Goal: Communication & Community: Share content

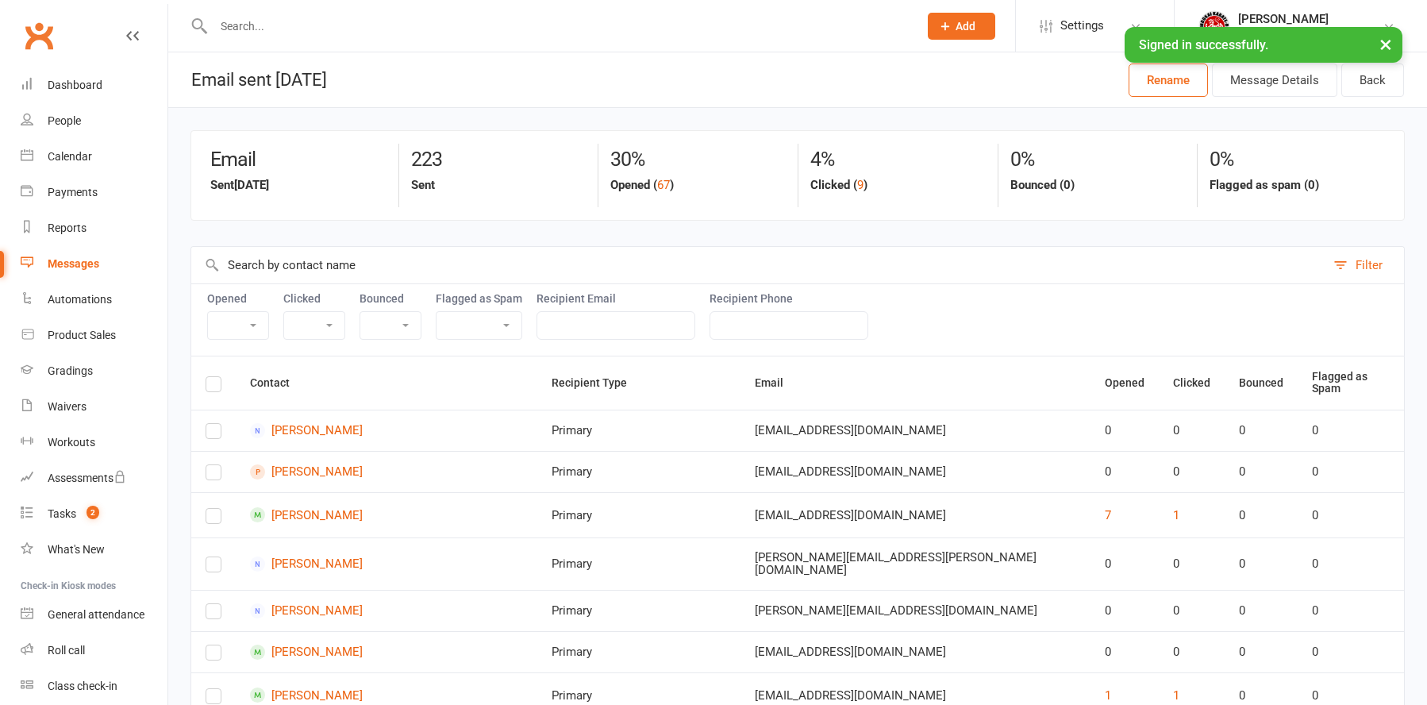
select select "100"
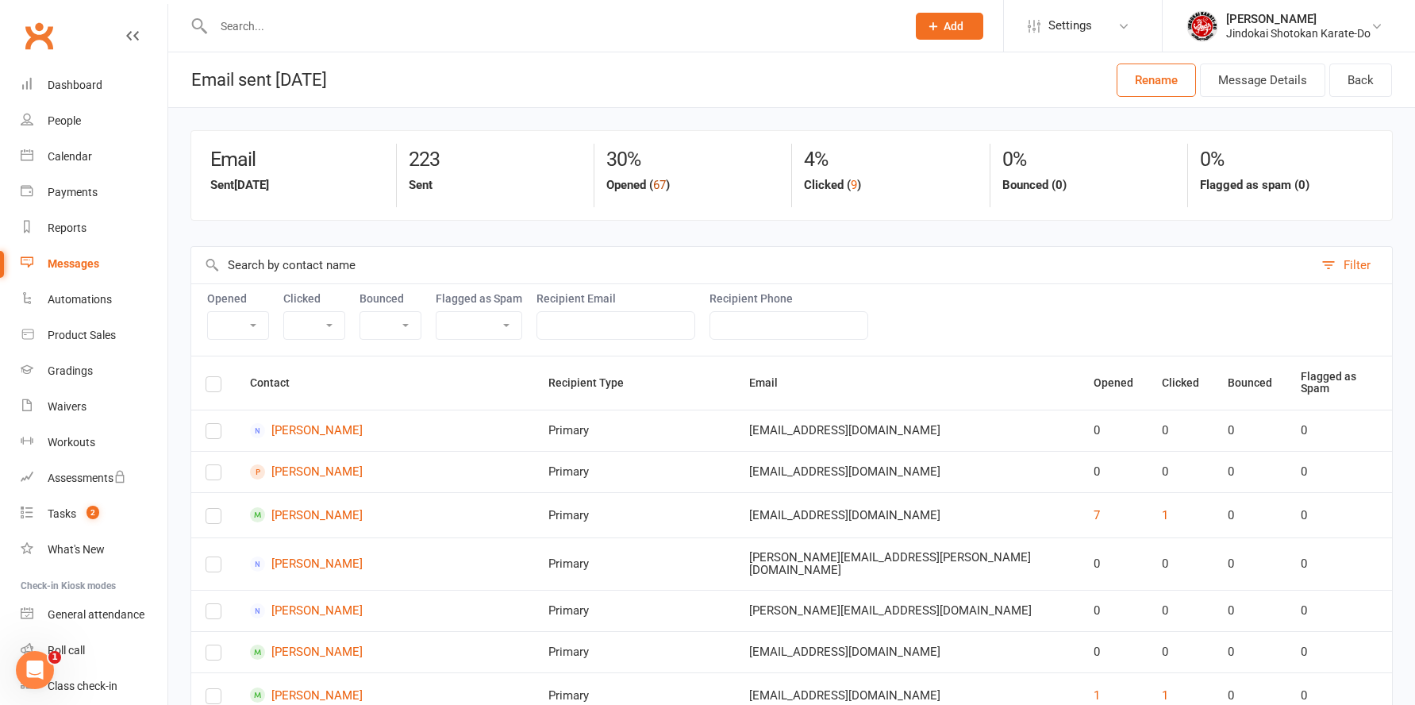
click at [660, 183] on button "67" at bounding box center [659, 184] width 13 height 19
select select "true"
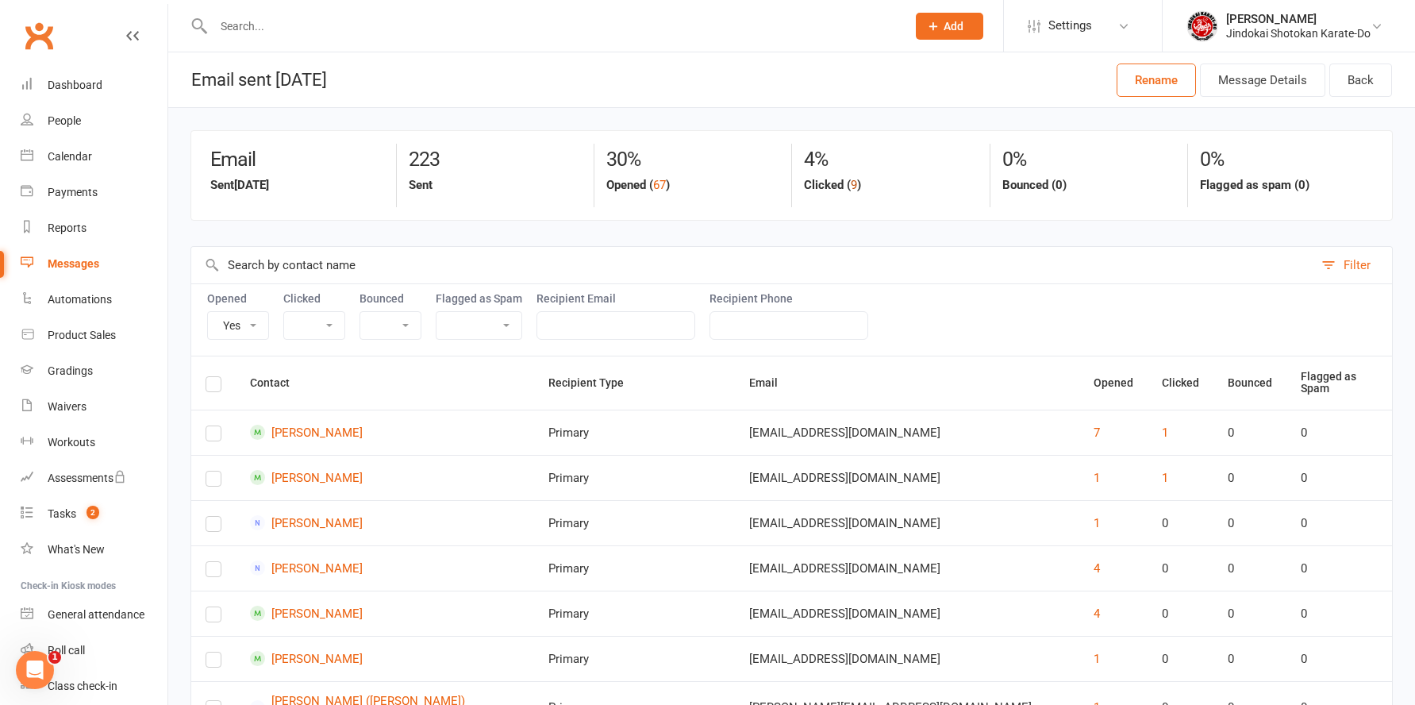
click at [856, 187] on button "9" at bounding box center [854, 184] width 6 height 19
select select "true"
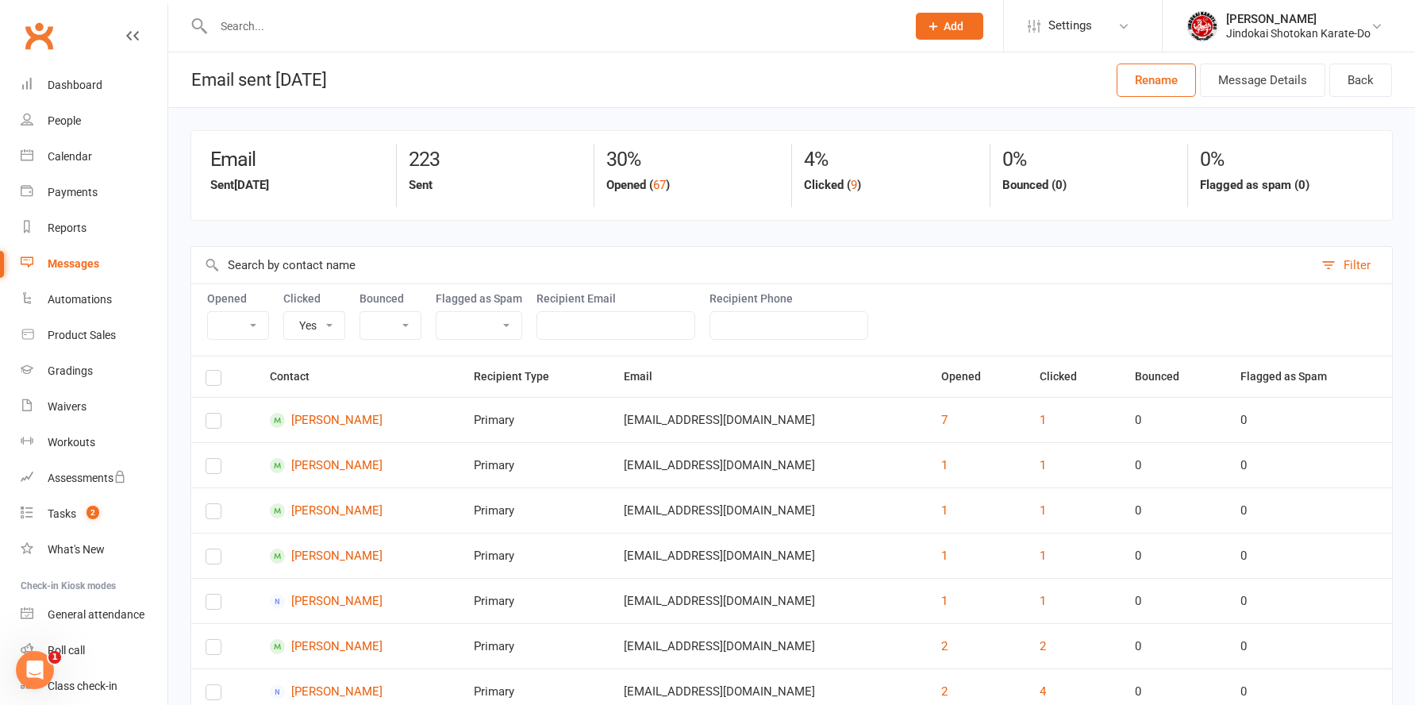
click at [46, 29] on link "Clubworx" at bounding box center [39, 36] width 40 height 40
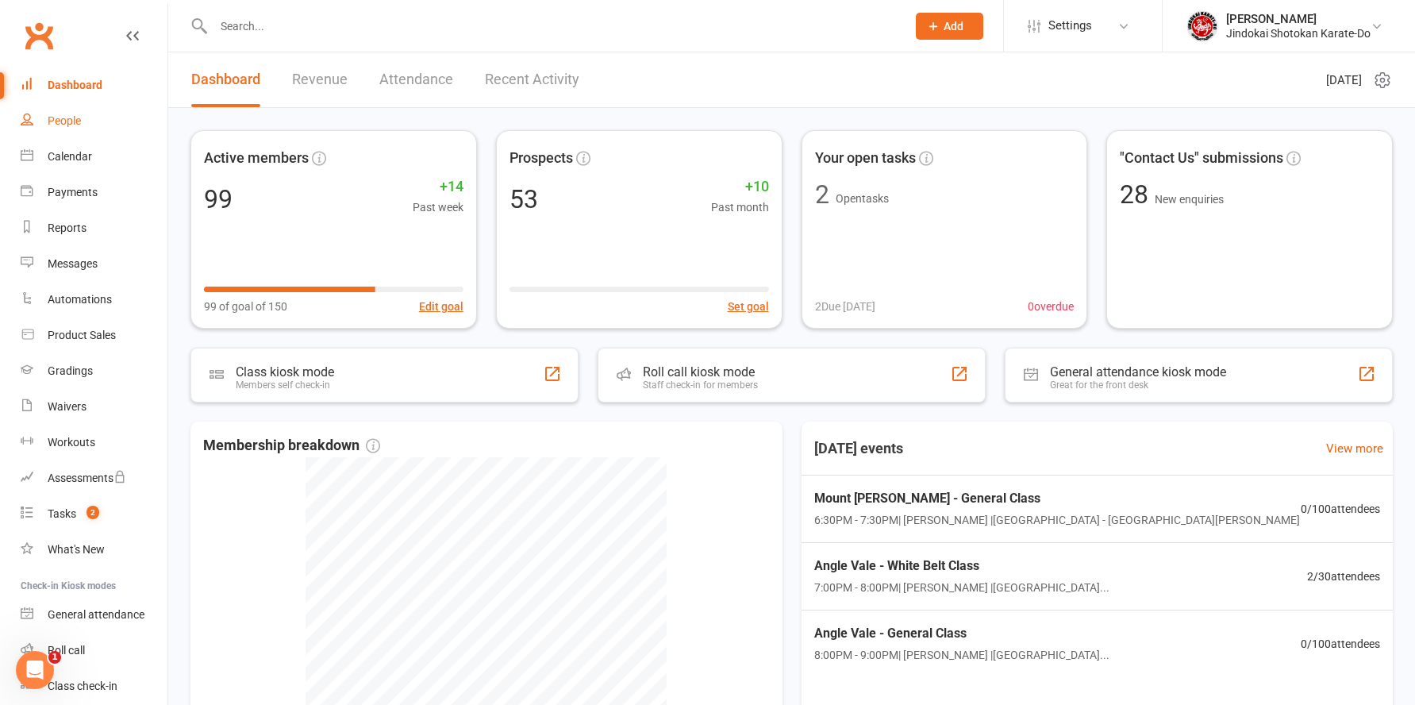
click at [60, 125] on div "People" at bounding box center [64, 120] width 33 height 13
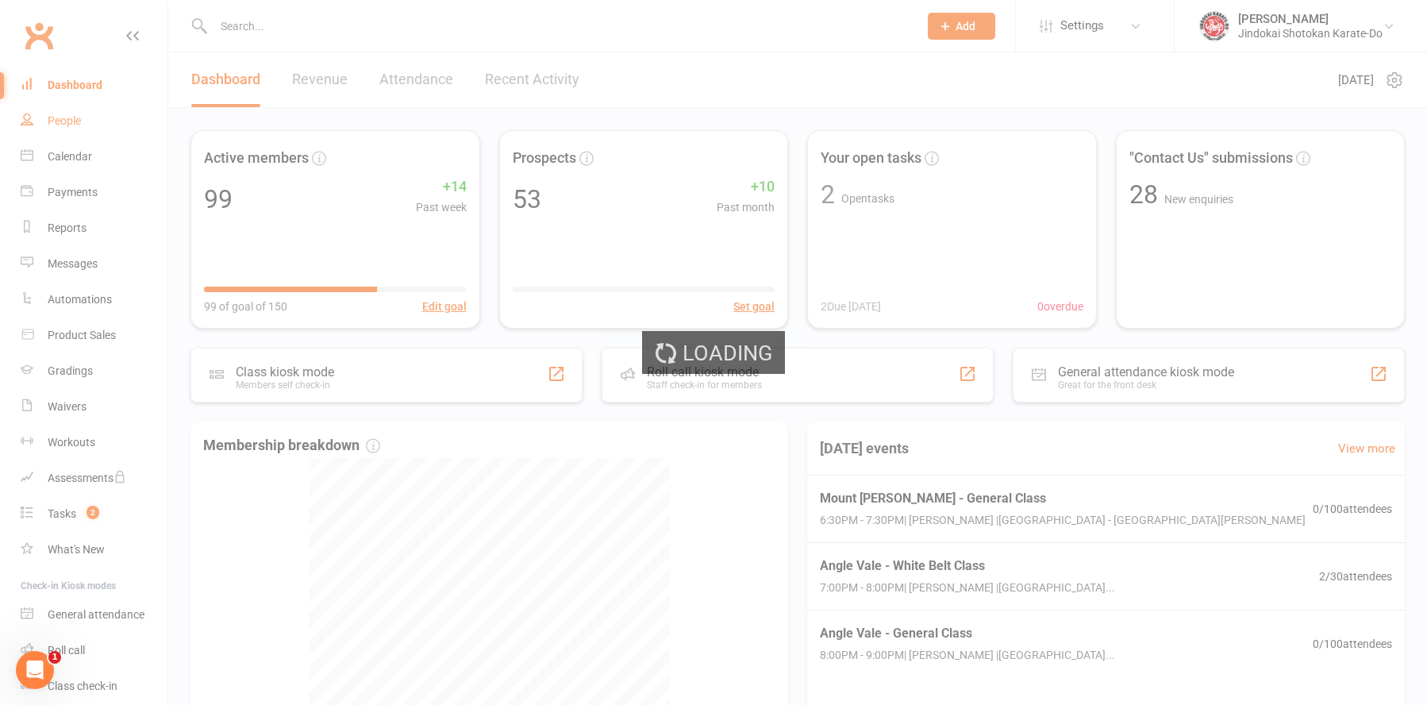
select select "100"
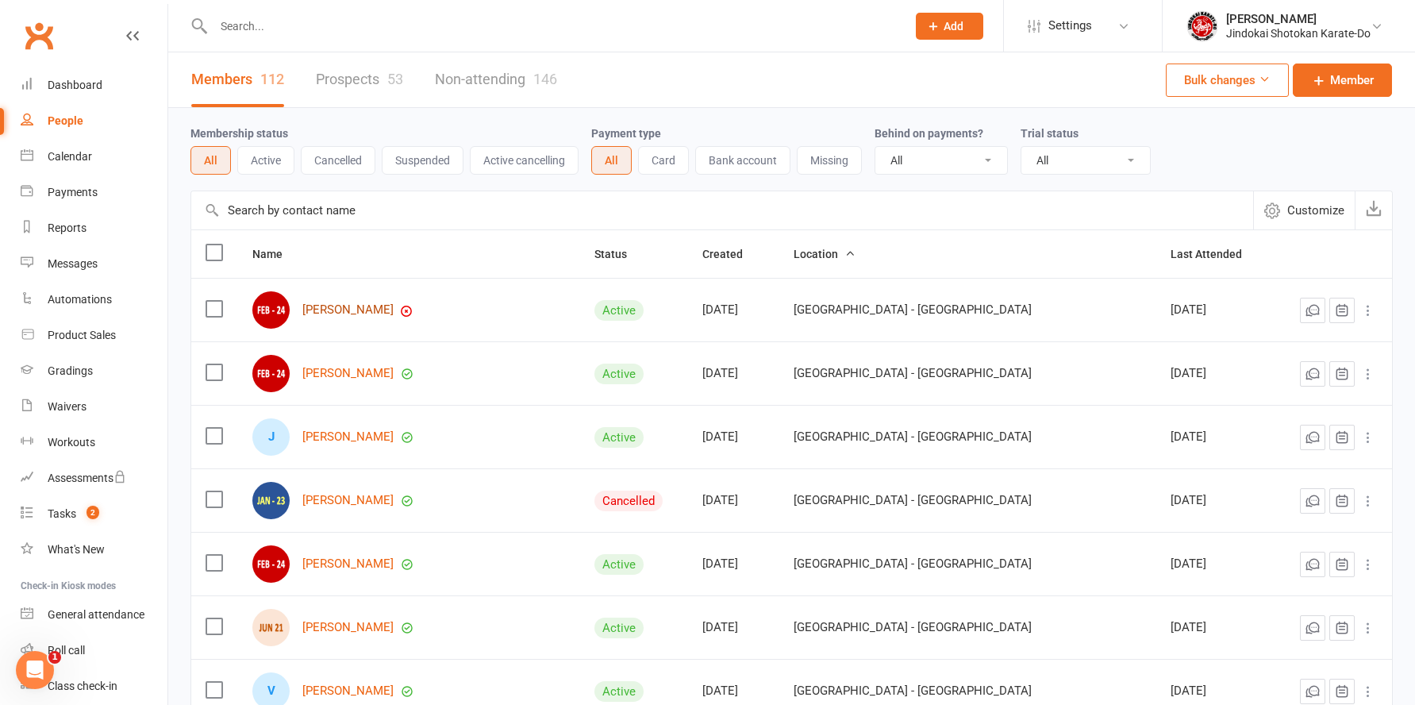
click at [343, 314] on link "[PERSON_NAME]" at bounding box center [347, 309] width 91 height 13
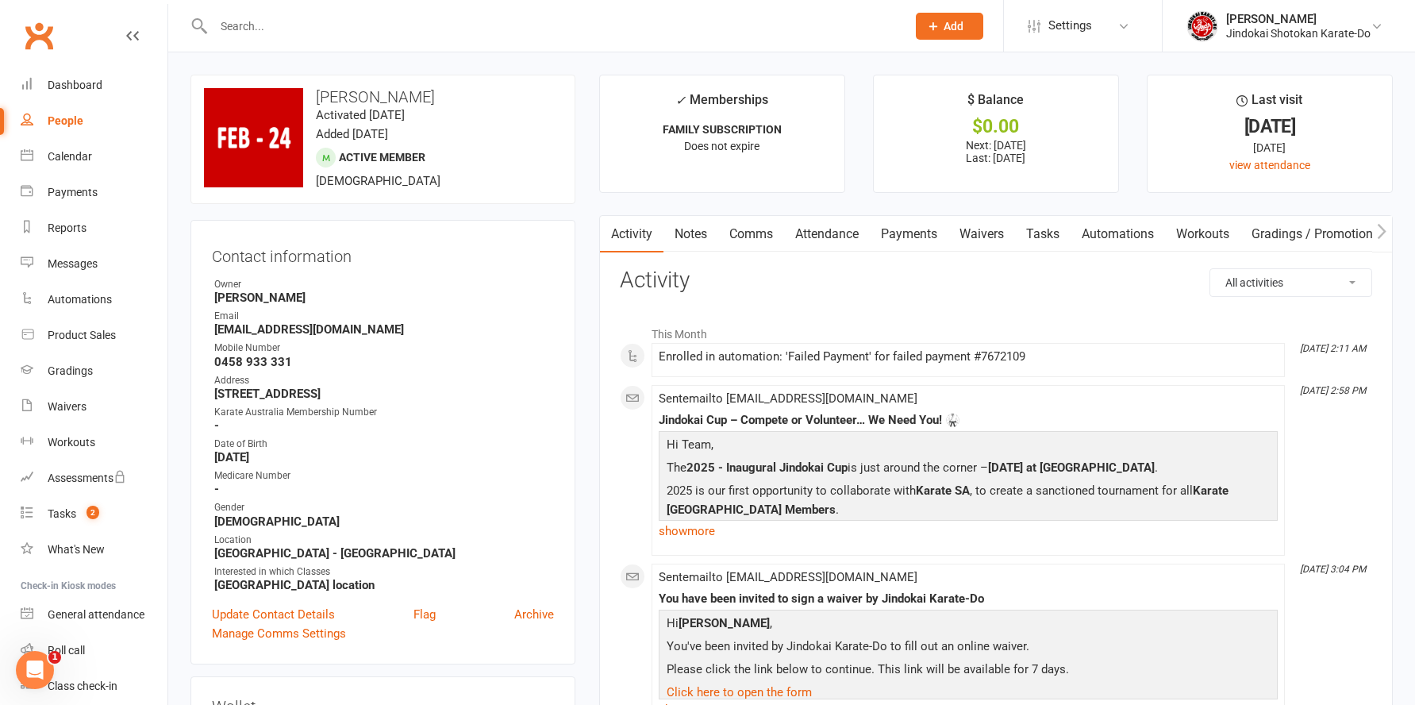
click at [870, 227] on link "Attendance" at bounding box center [827, 234] width 86 height 37
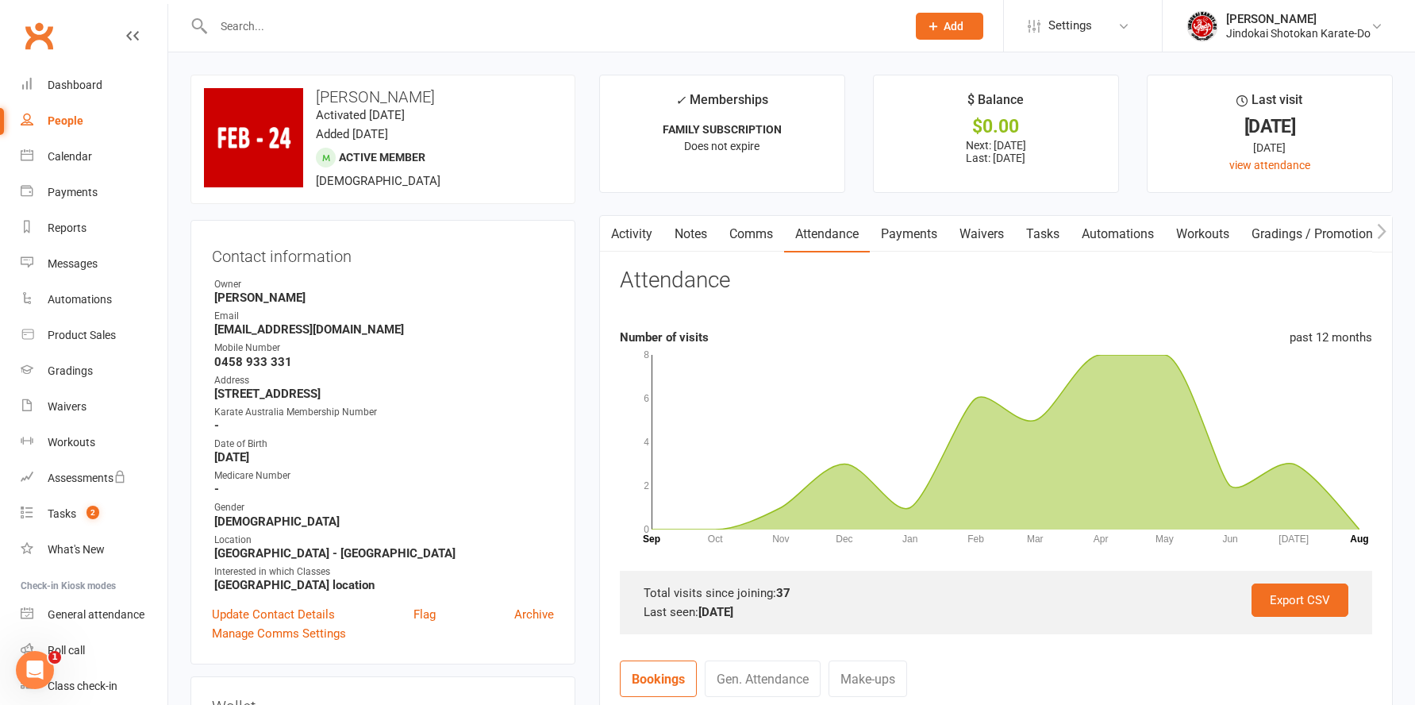
click at [930, 232] on link "Payments" at bounding box center [909, 234] width 79 height 37
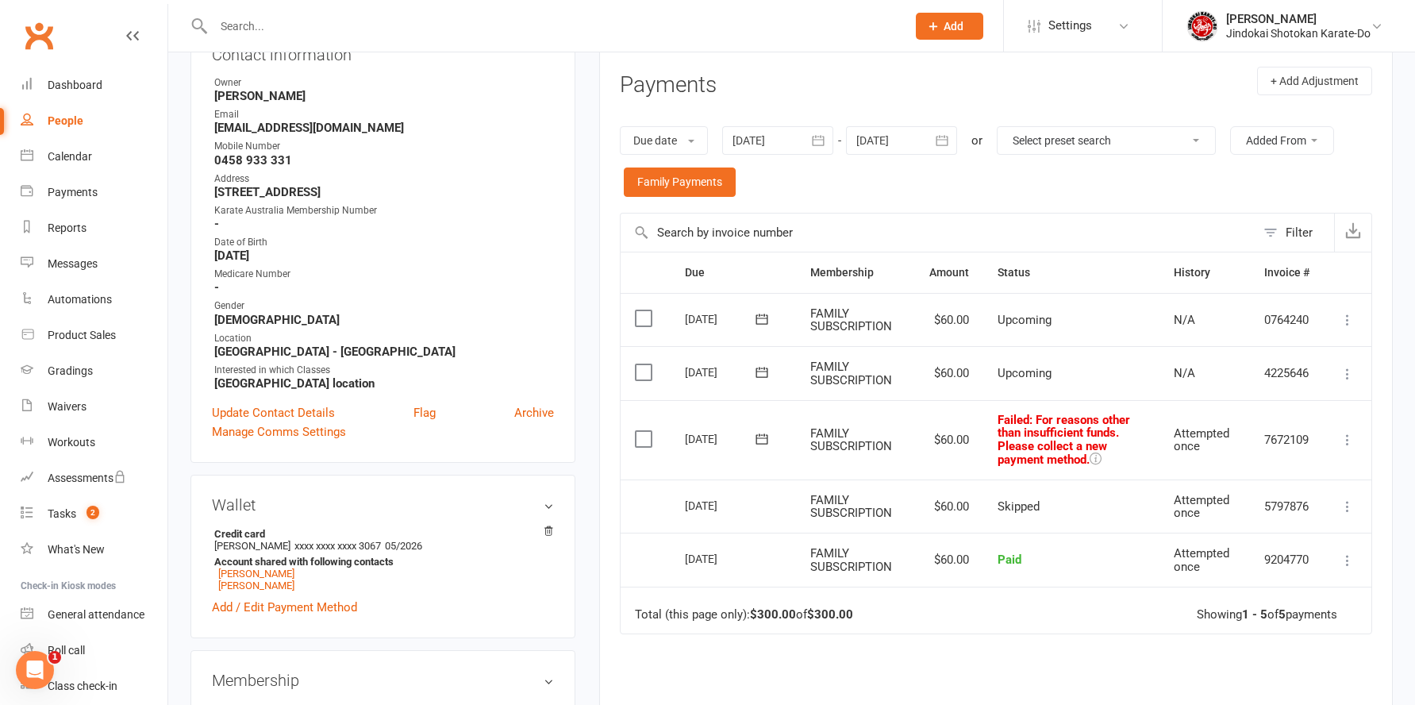
scroll to position [318, 0]
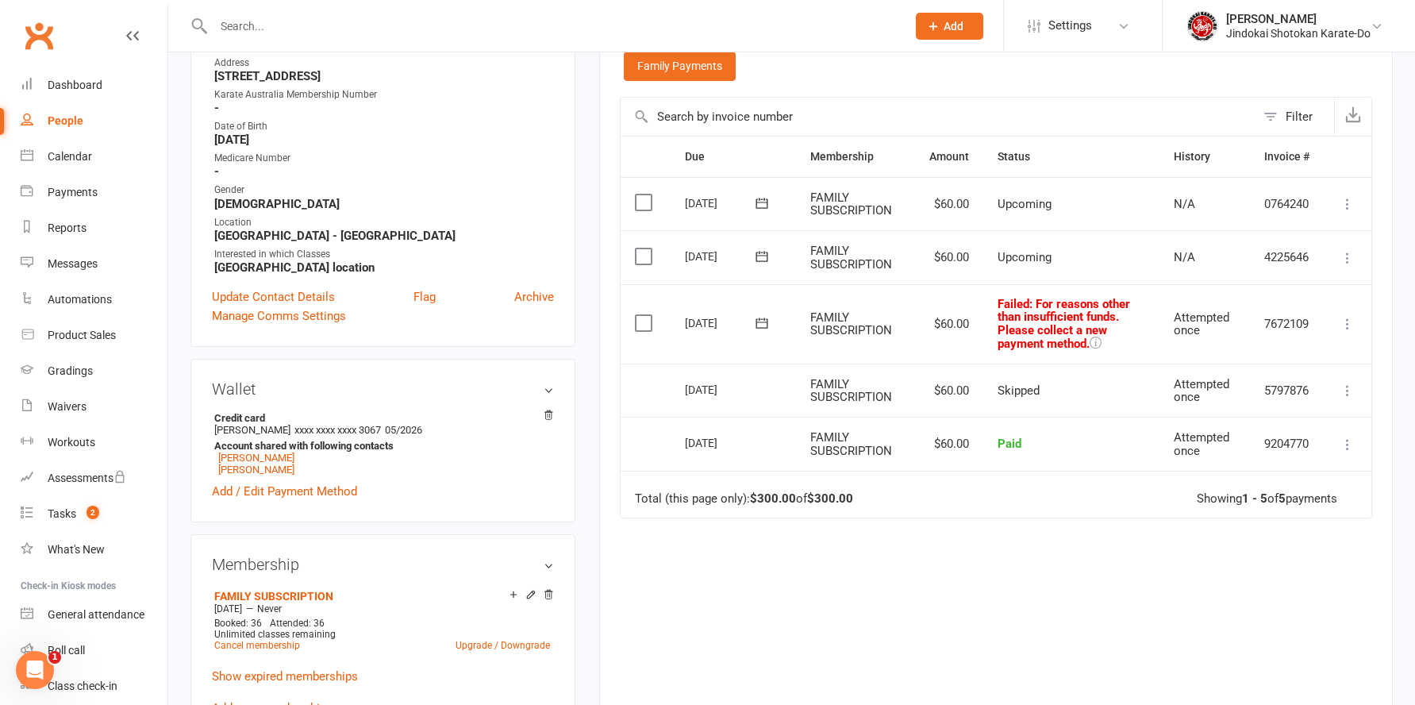
click at [1349, 323] on icon at bounding box center [1348, 324] width 16 height 16
click at [1258, 449] on link "Skip" at bounding box center [1278, 450] width 157 height 32
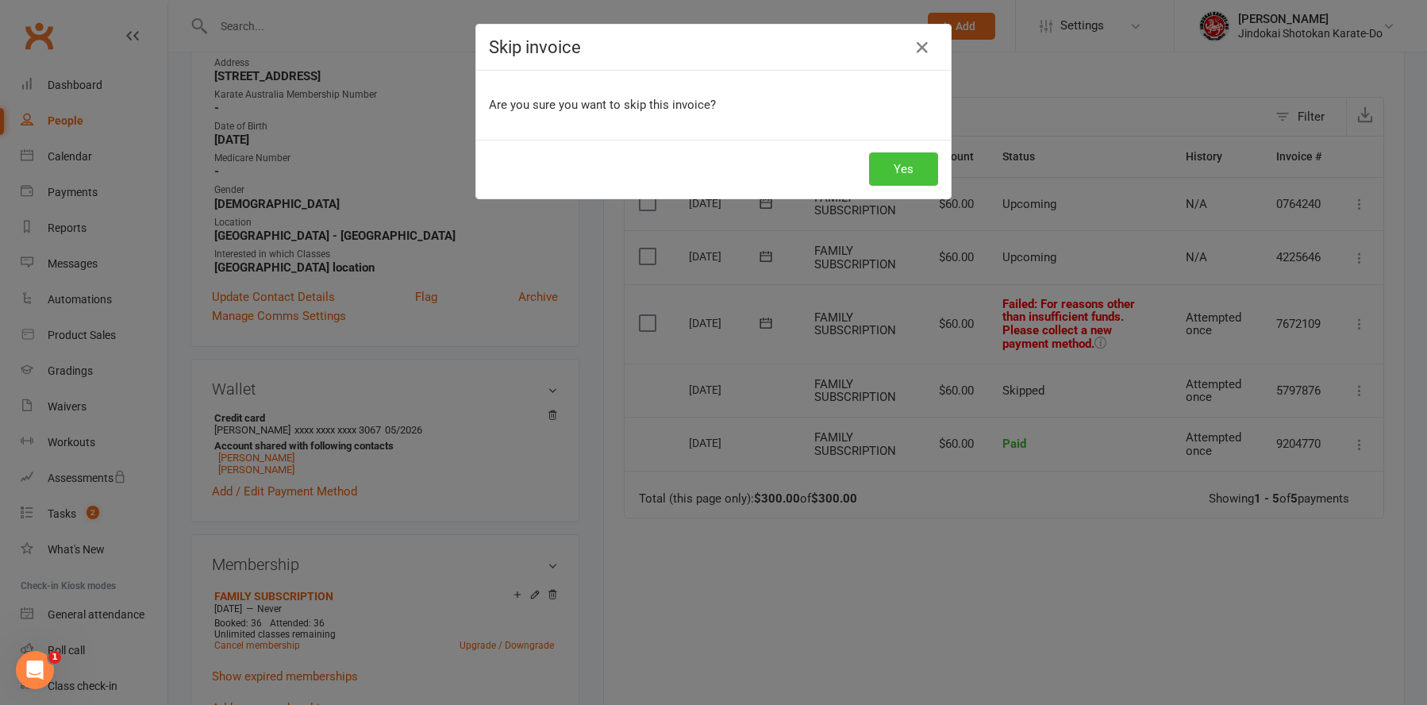
click at [869, 179] on button "Yes" at bounding box center [903, 168] width 69 height 33
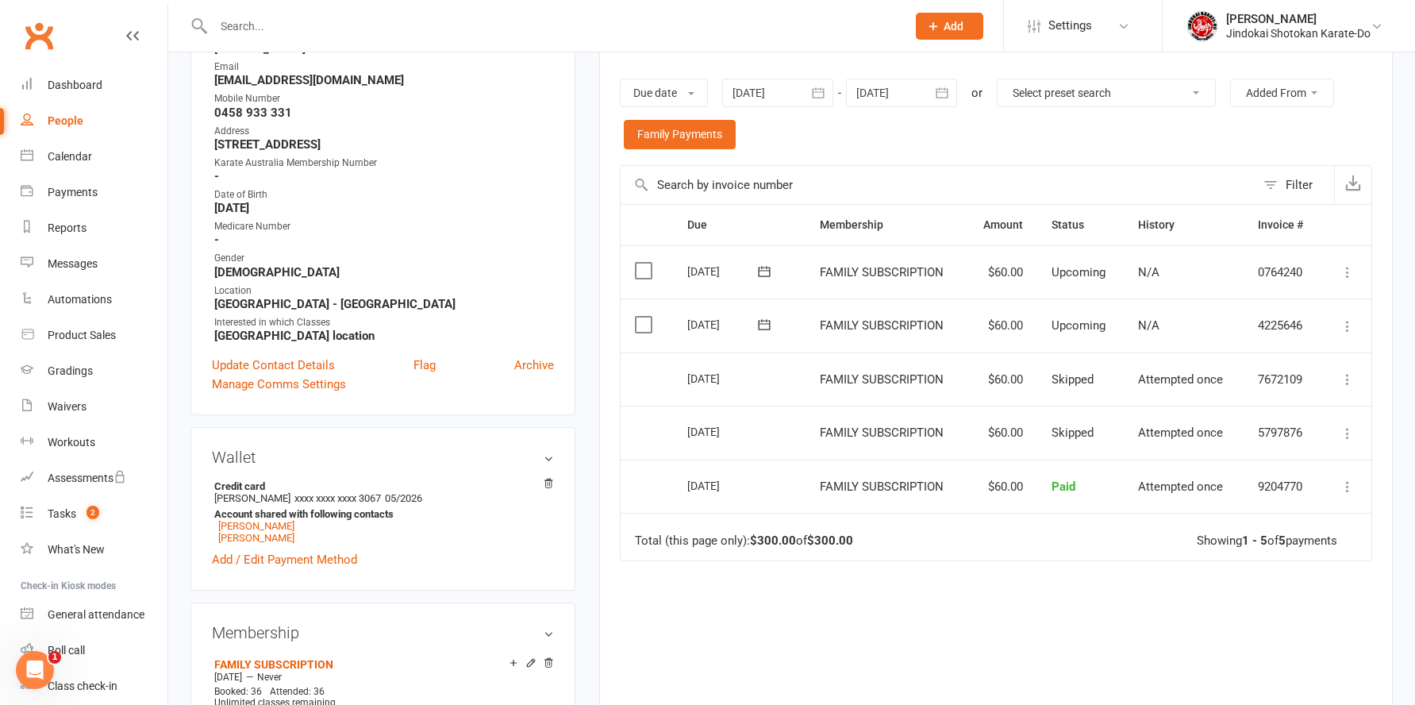
scroll to position [238, 0]
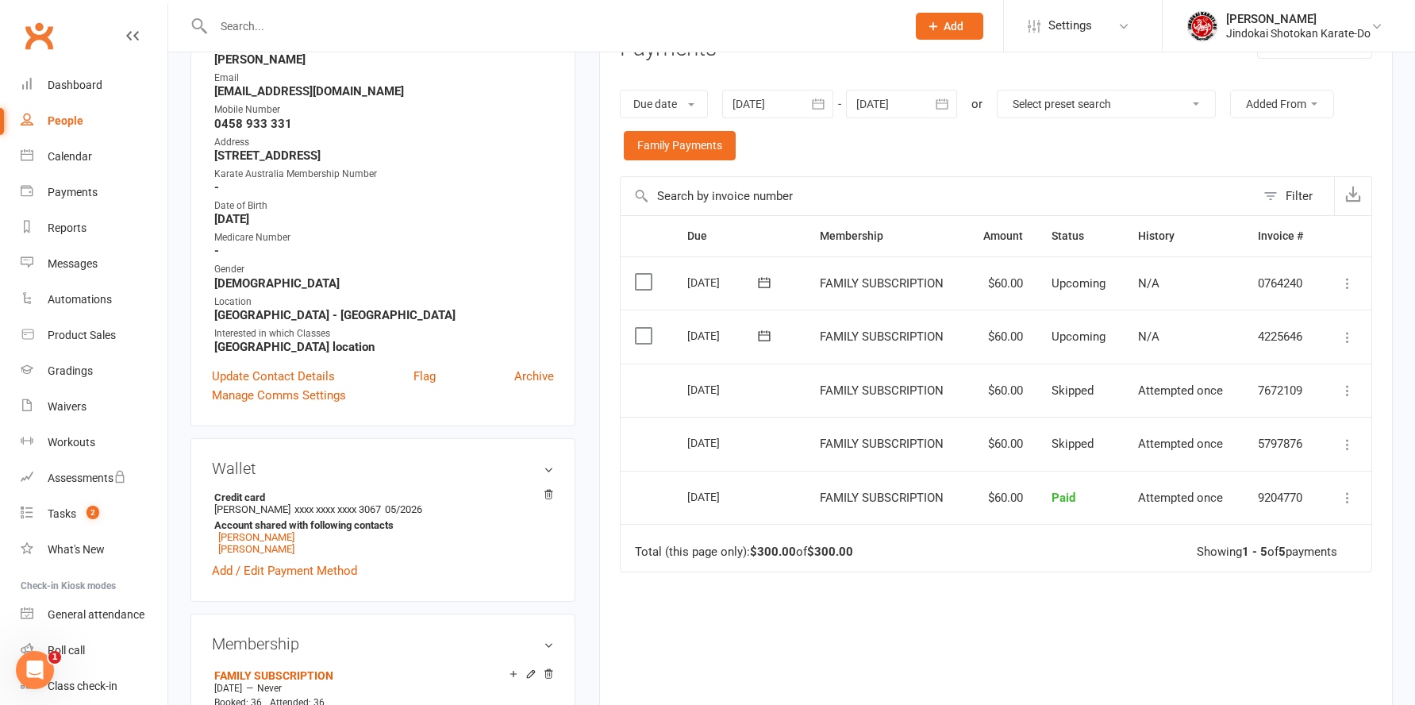
click at [1348, 391] on icon at bounding box center [1348, 391] width 16 height 16
click at [963, 613] on div "Due Contact Membership Amount Status History Invoice # Select this [DATE] [PERS…" at bounding box center [996, 496] width 753 height 562
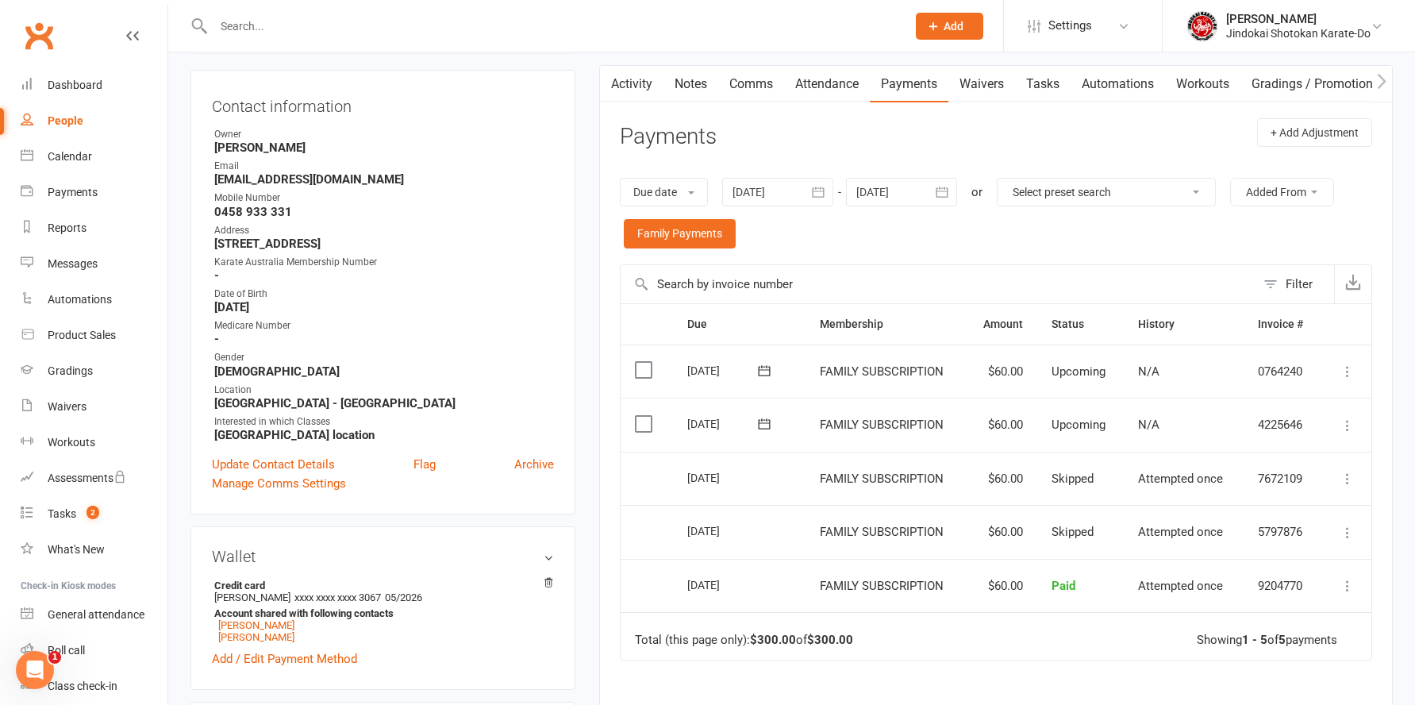
scroll to position [0, 0]
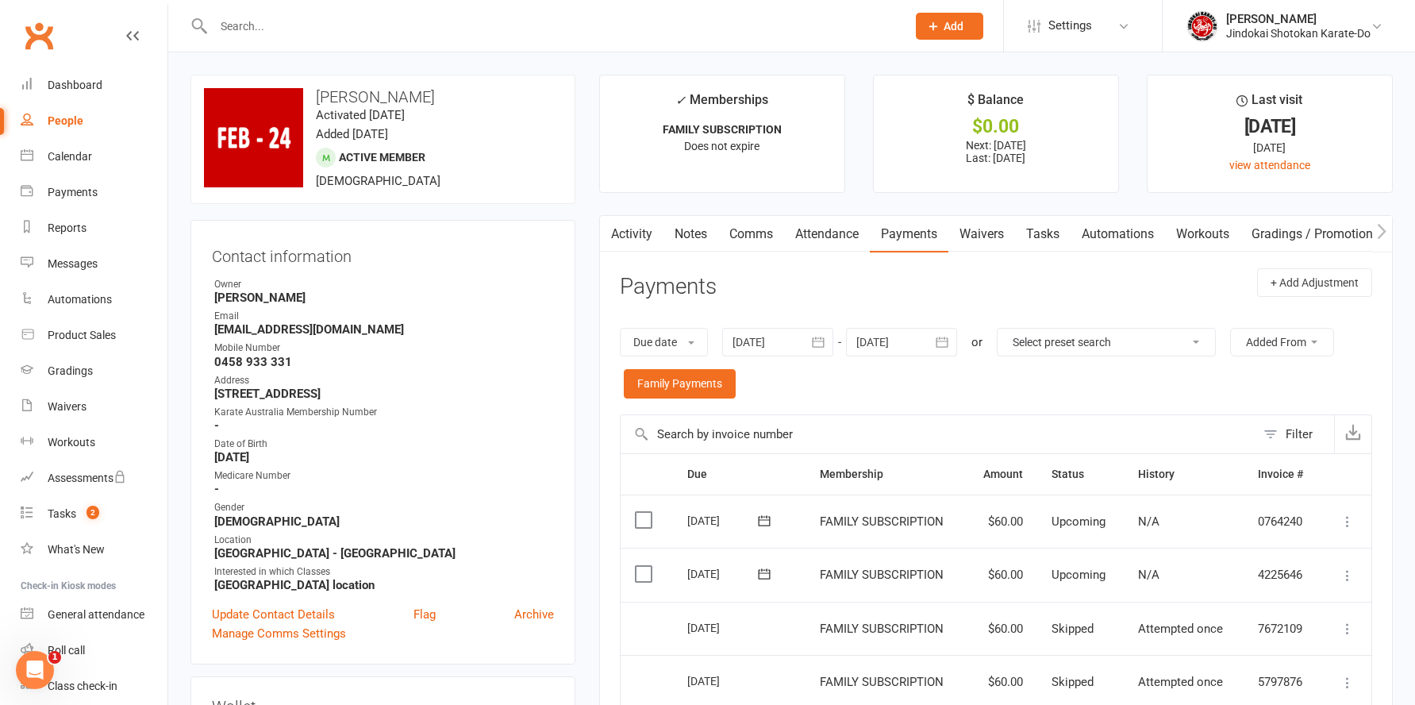
click at [986, 238] on link "Waivers" at bounding box center [982, 234] width 67 height 37
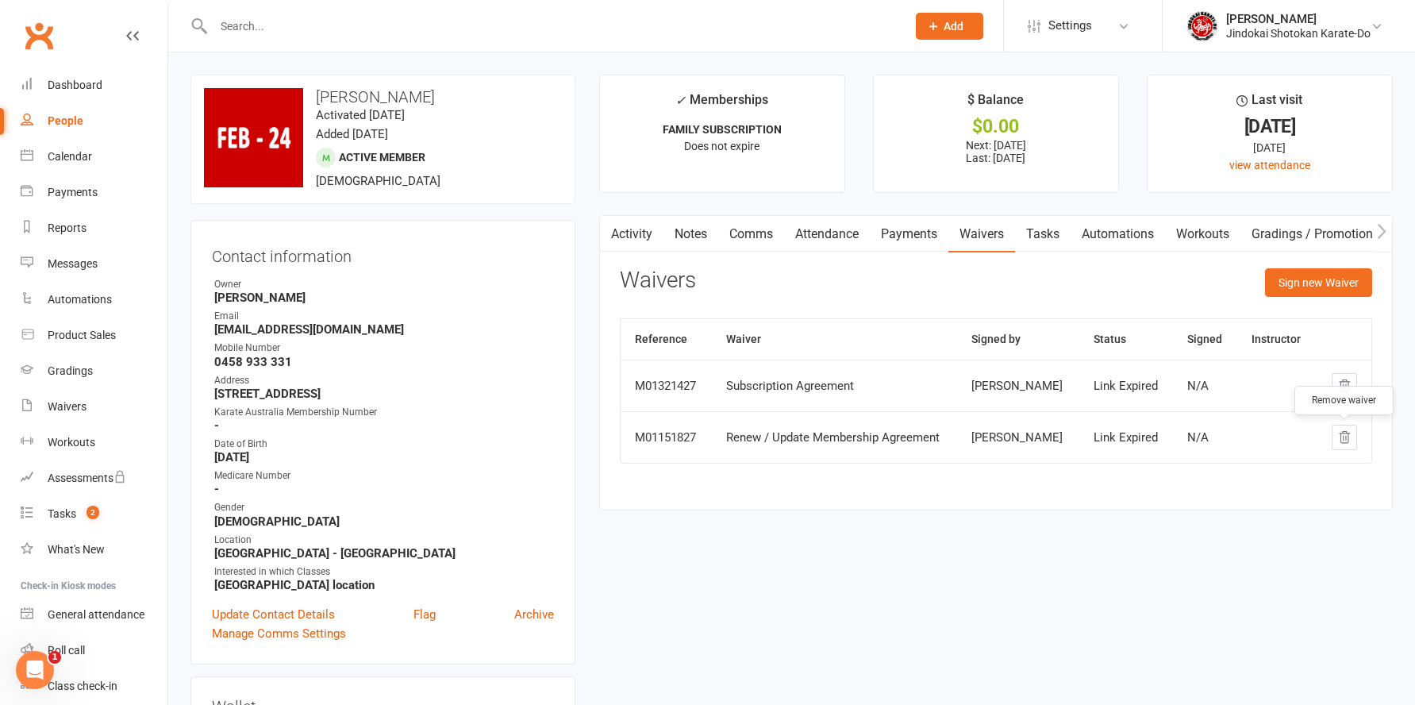
click at [1345, 438] on icon "button" at bounding box center [1345, 437] width 14 height 14
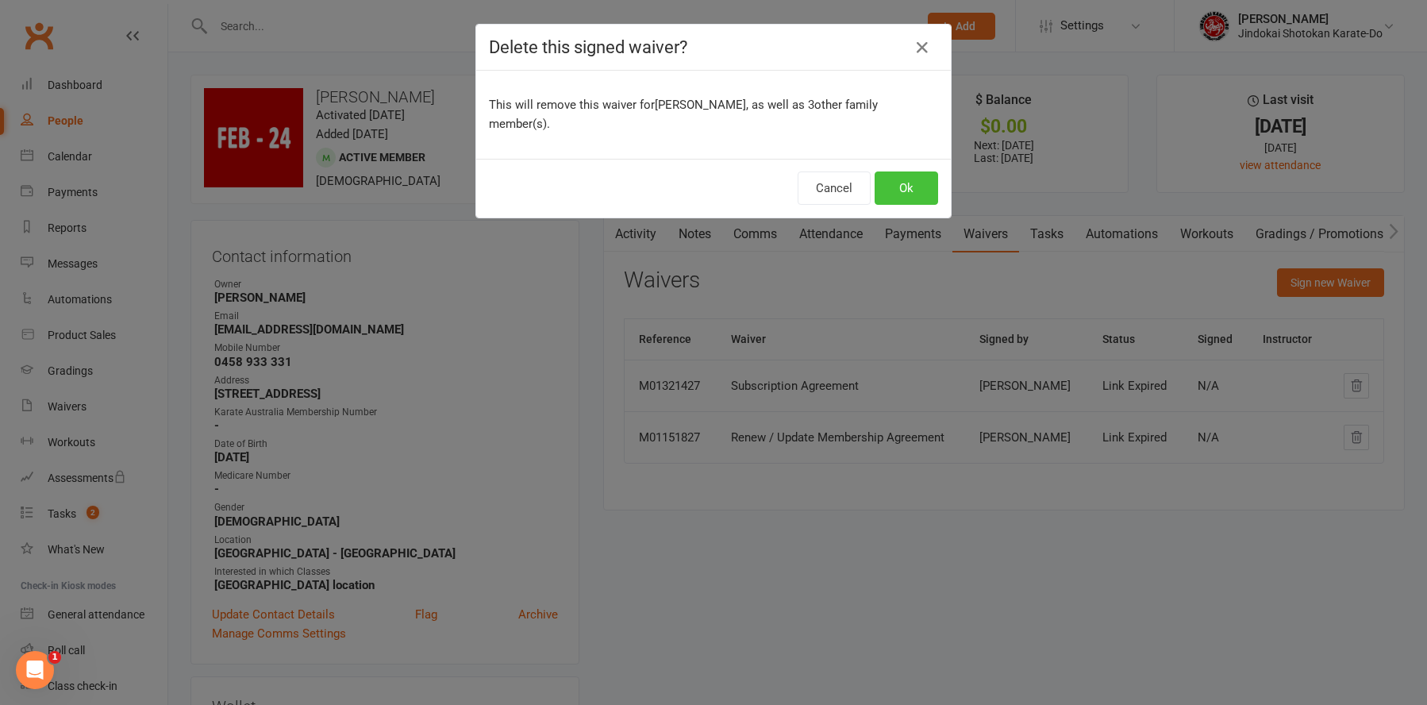
click at [909, 171] on button "Ok" at bounding box center [907, 187] width 64 height 33
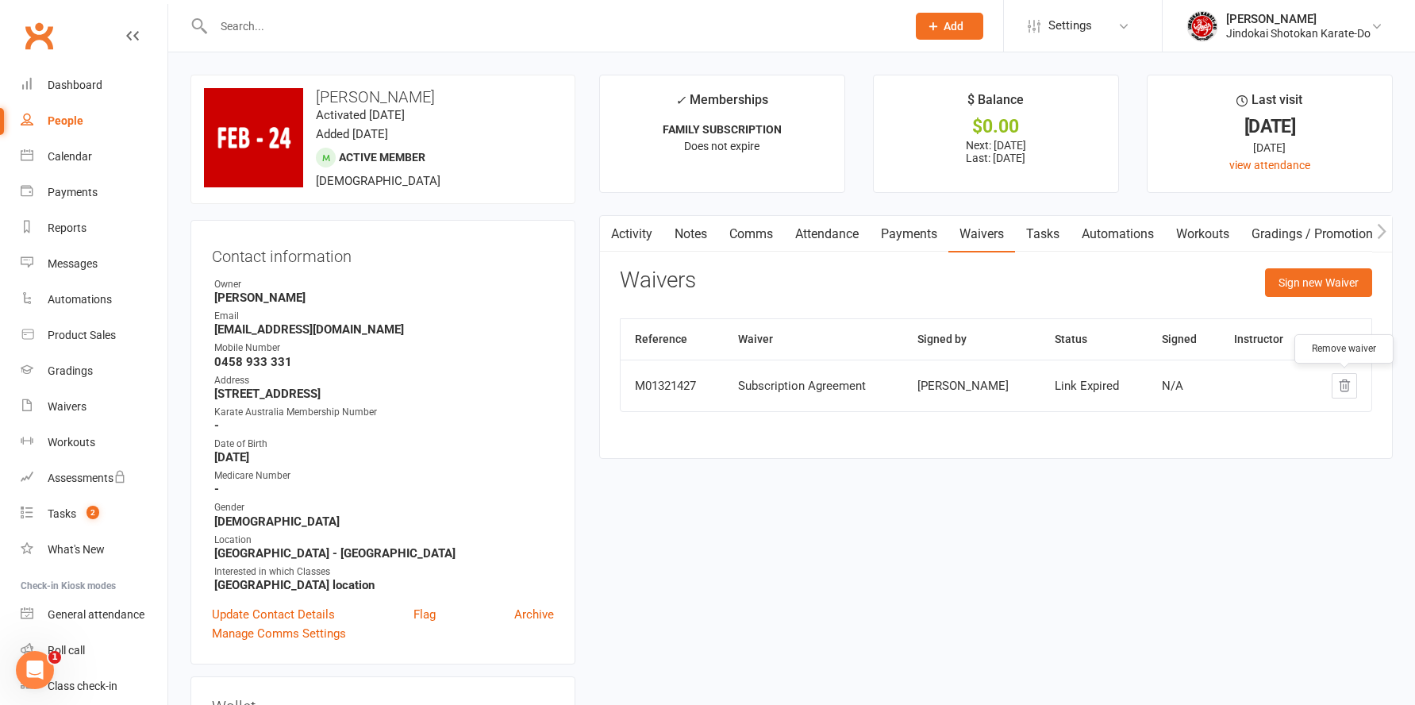
click at [1343, 387] on icon "button" at bounding box center [1345, 386] width 14 height 14
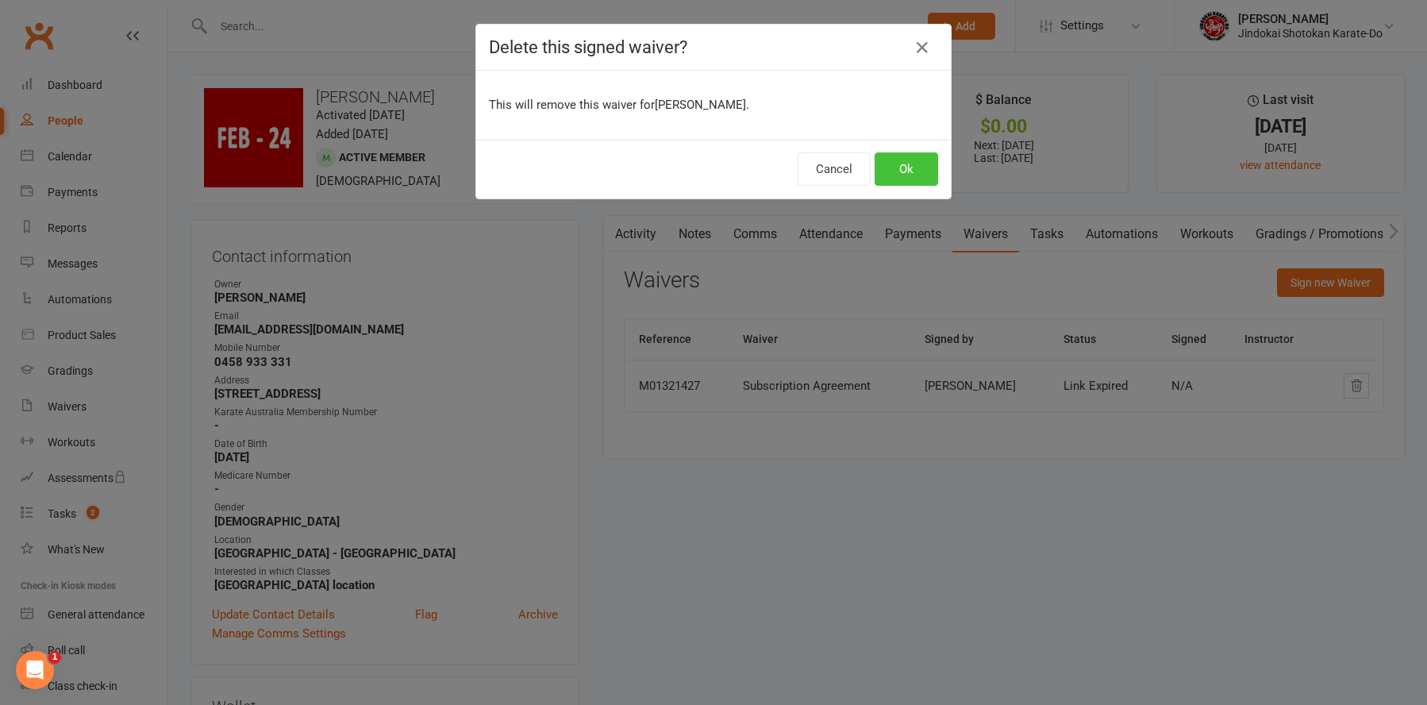
click at [906, 174] on button "Ok" at bounding box center [907, 168] width 64 height 33
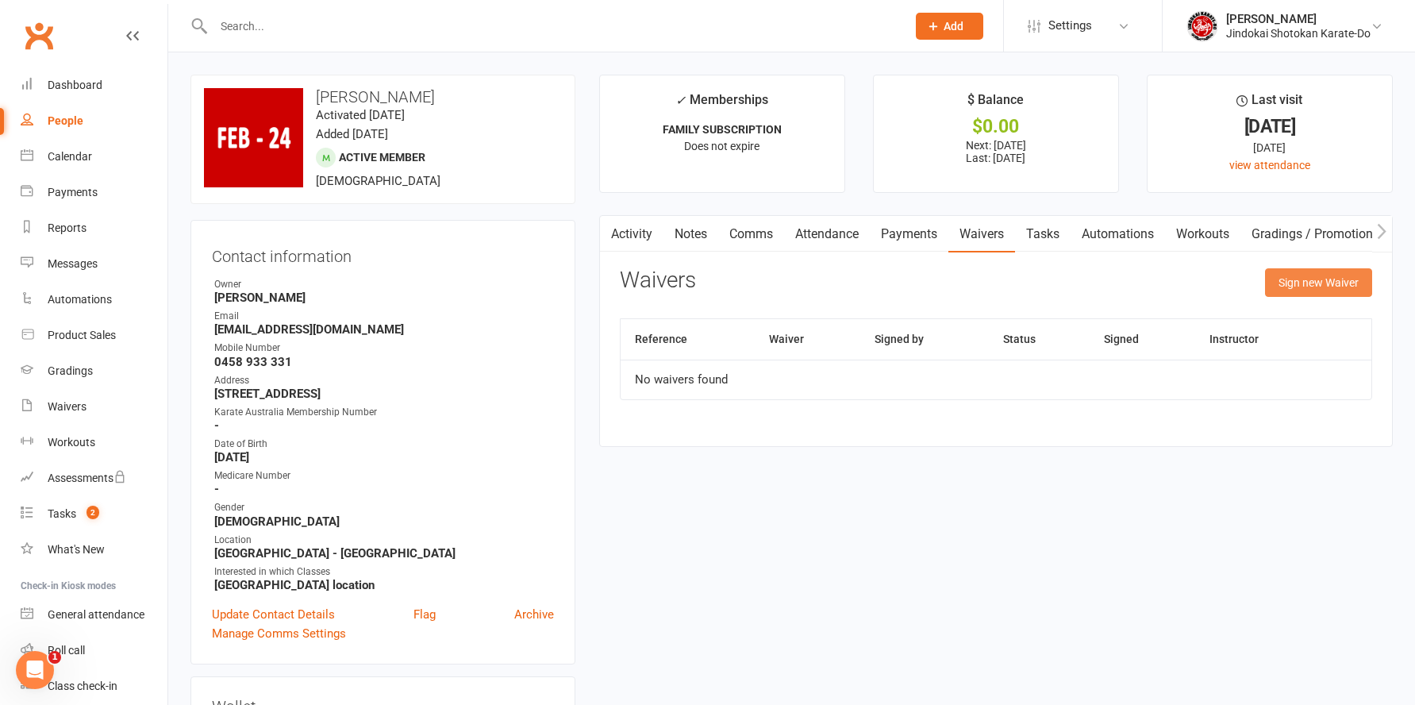
click at [1323, 279] on button "Sign new Waiver" at bounding box center [1318, 282] width 107 height 29
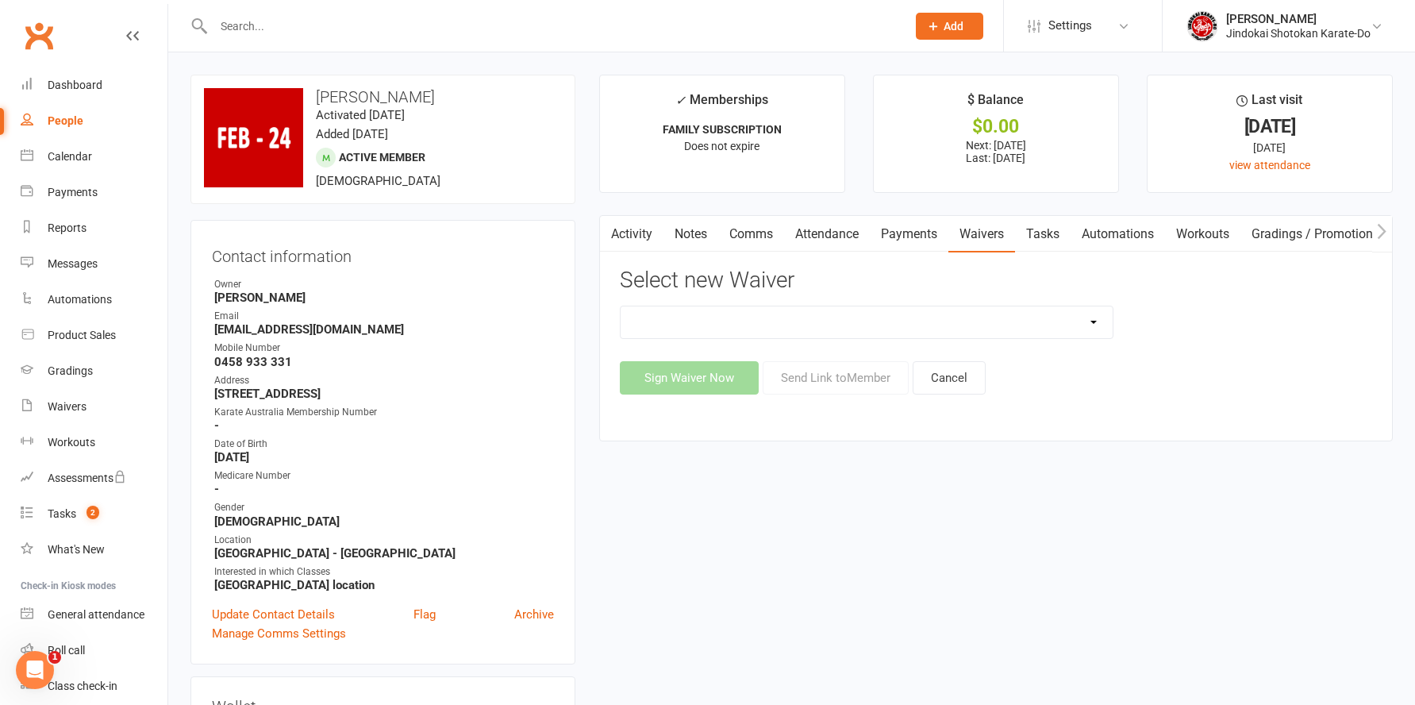
click at [797, 334] on select "Renew / Update Membership Agreement Subscription Agreement" at bounding box center [867, 322] width 492 height 32
select select "4509"
click at [621, 306] on select "Renew / Update Membership Agreement Subscription Agreement" at bounding box center [867, 322] width 492 height 32
click at [834, 379] on button "Send Link to Member" at bounding box center [836, 377] width 146 height 33
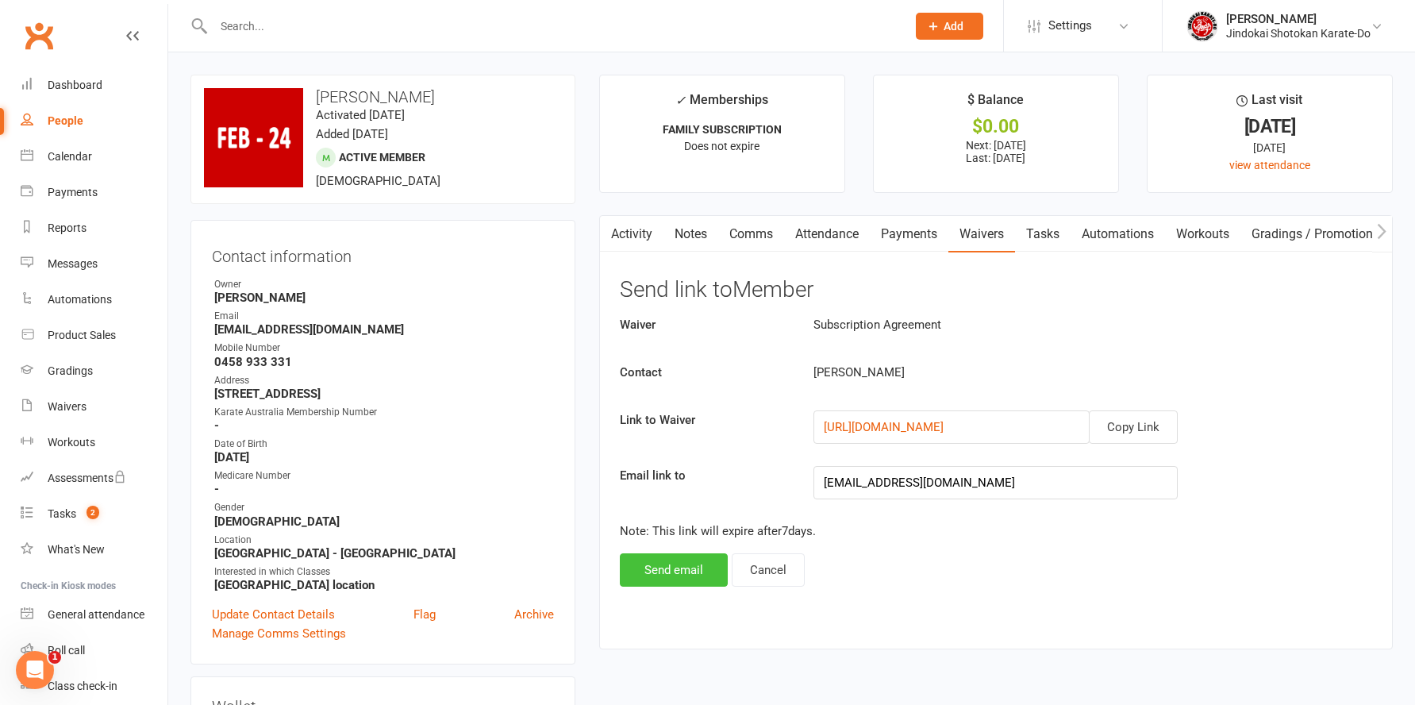
click at [676, 571] on button "Send email" at bounding box center [674, 569] width 108 height 33
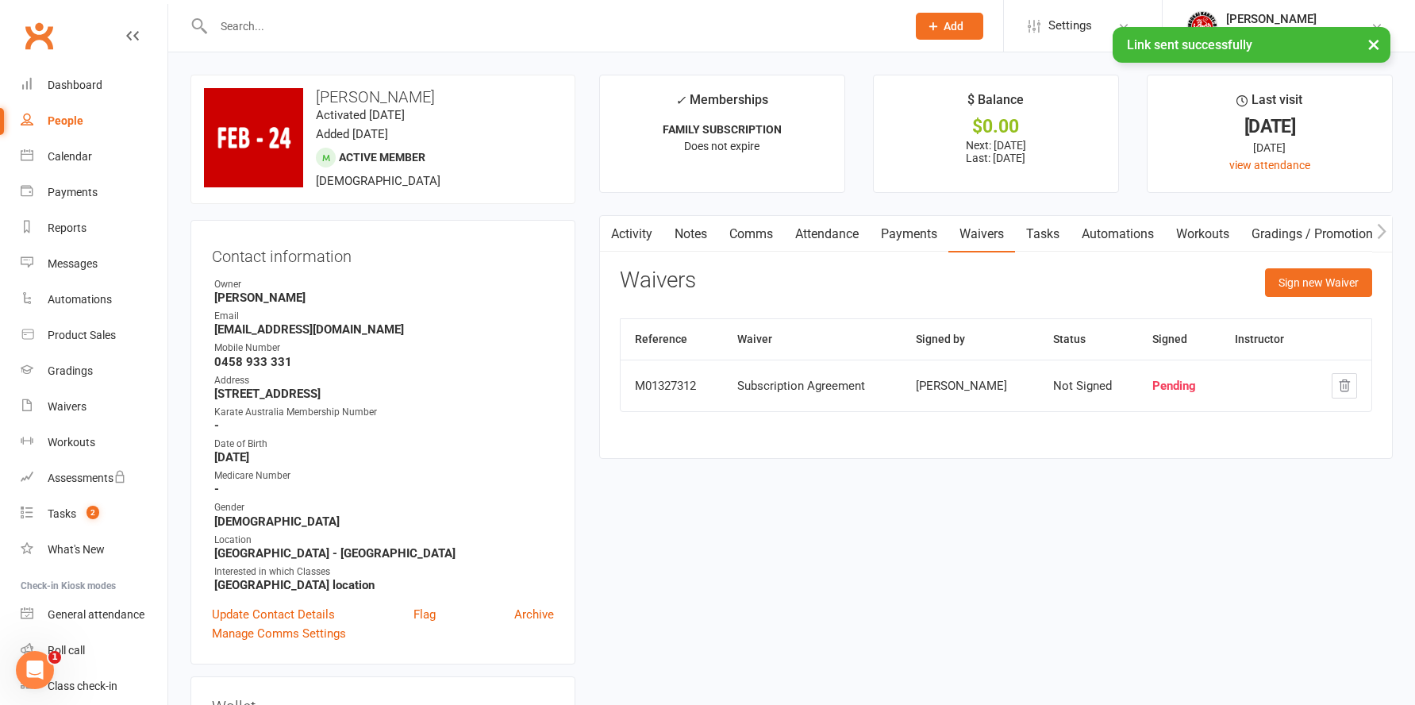
click at [757, 237] on link "Comms" at bounding box center [751, 234] width 66 height 37
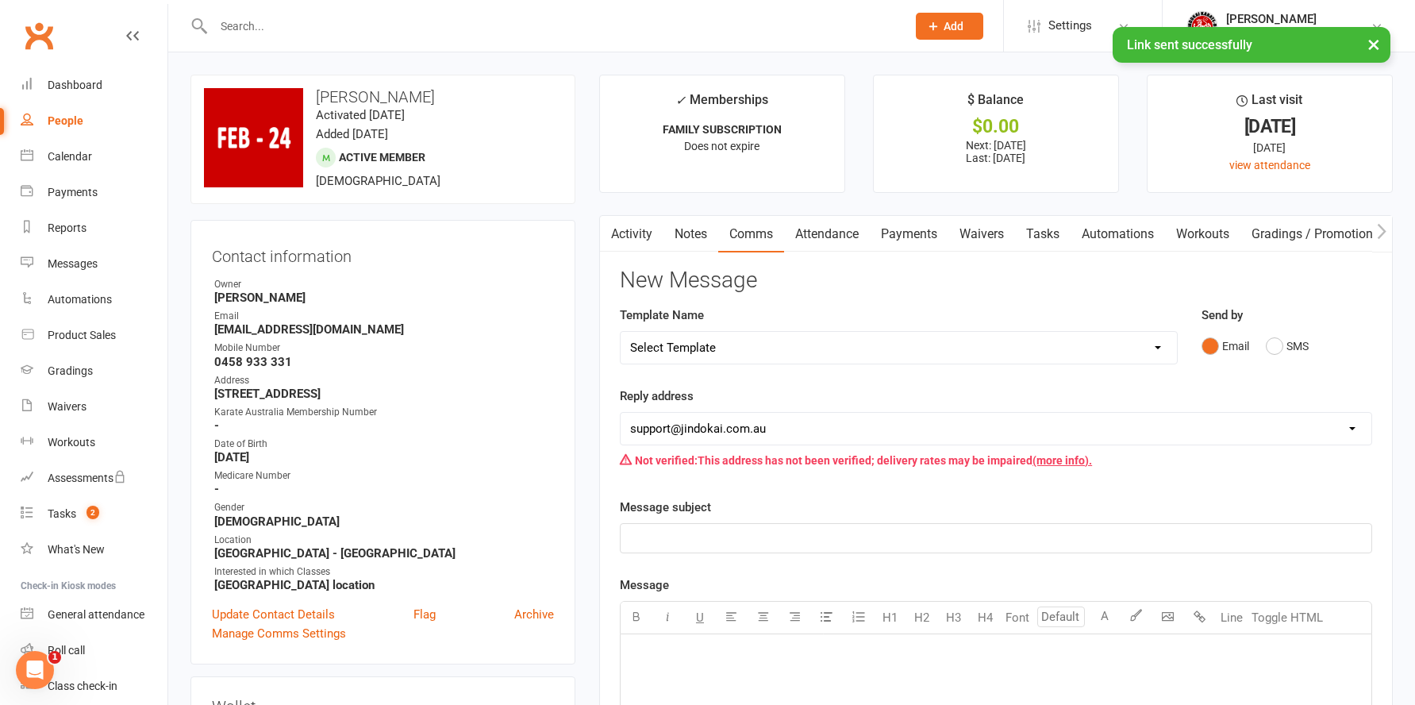
click at [736, 348] on select "Select Template [SMS] 1st Payment - FAMILY OF 2 OR MORE [SMS] 1st Payment - IND…" at bounding box center [899, 348] width 556 height 32
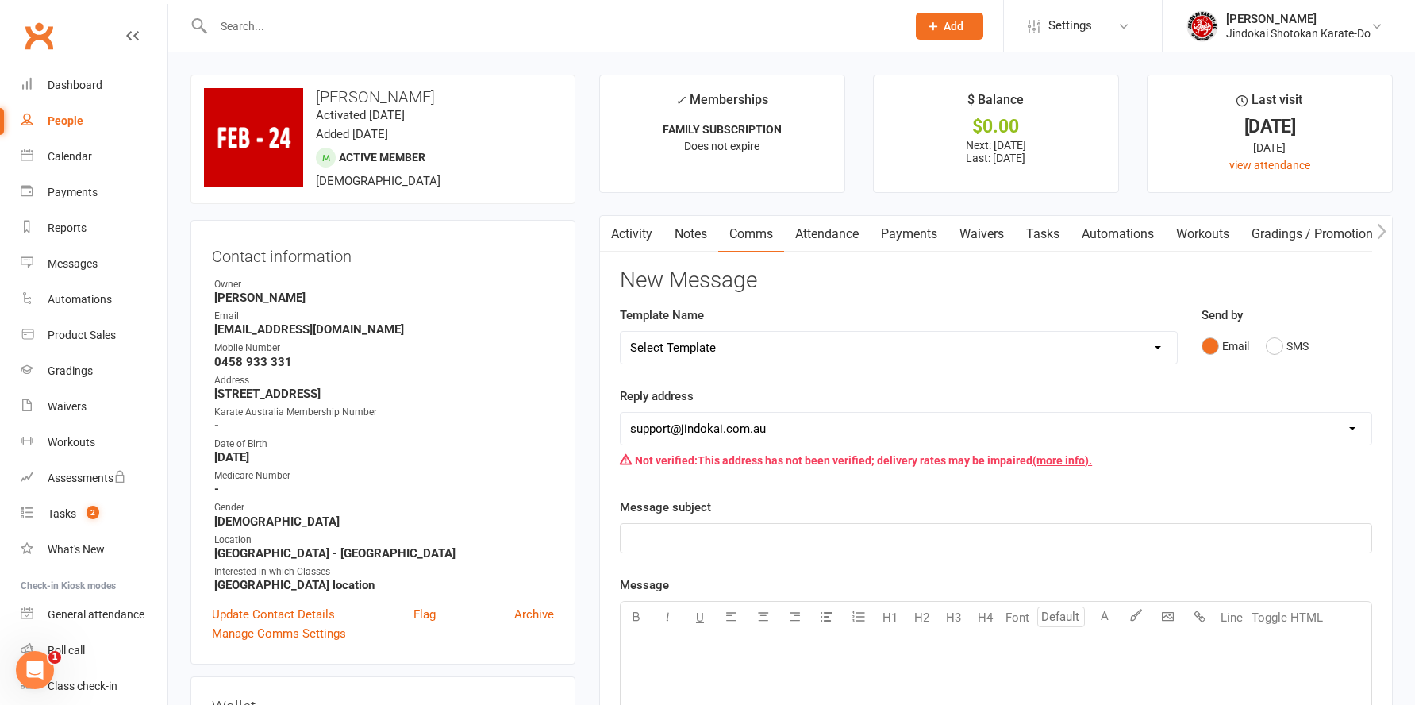
select select "21"
click at [621, 332] on select "Select Template [SMS] 1st Payment - FAMILY OF 2 OR MORE [SMS] 1st Payment - IND…" at bounding box center [899, 348] width 556 height 32
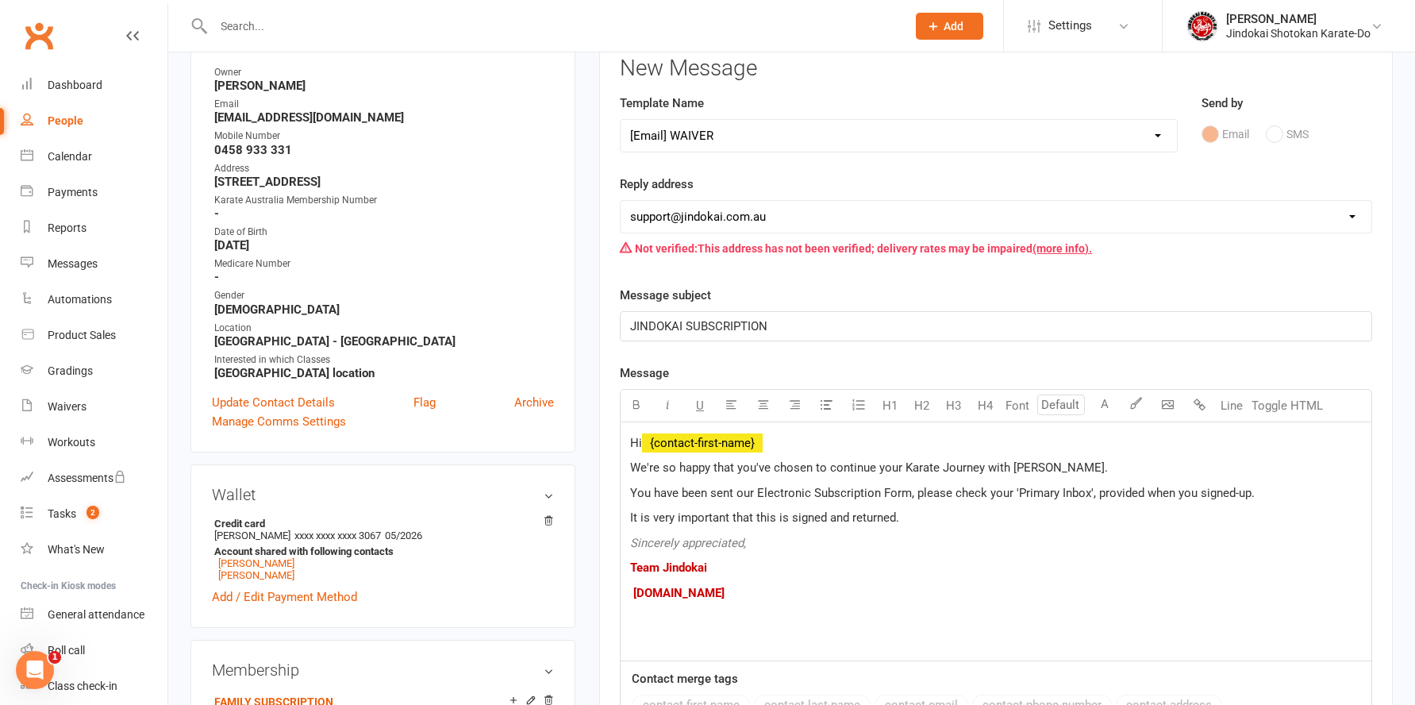
scroll to position [238, 0]
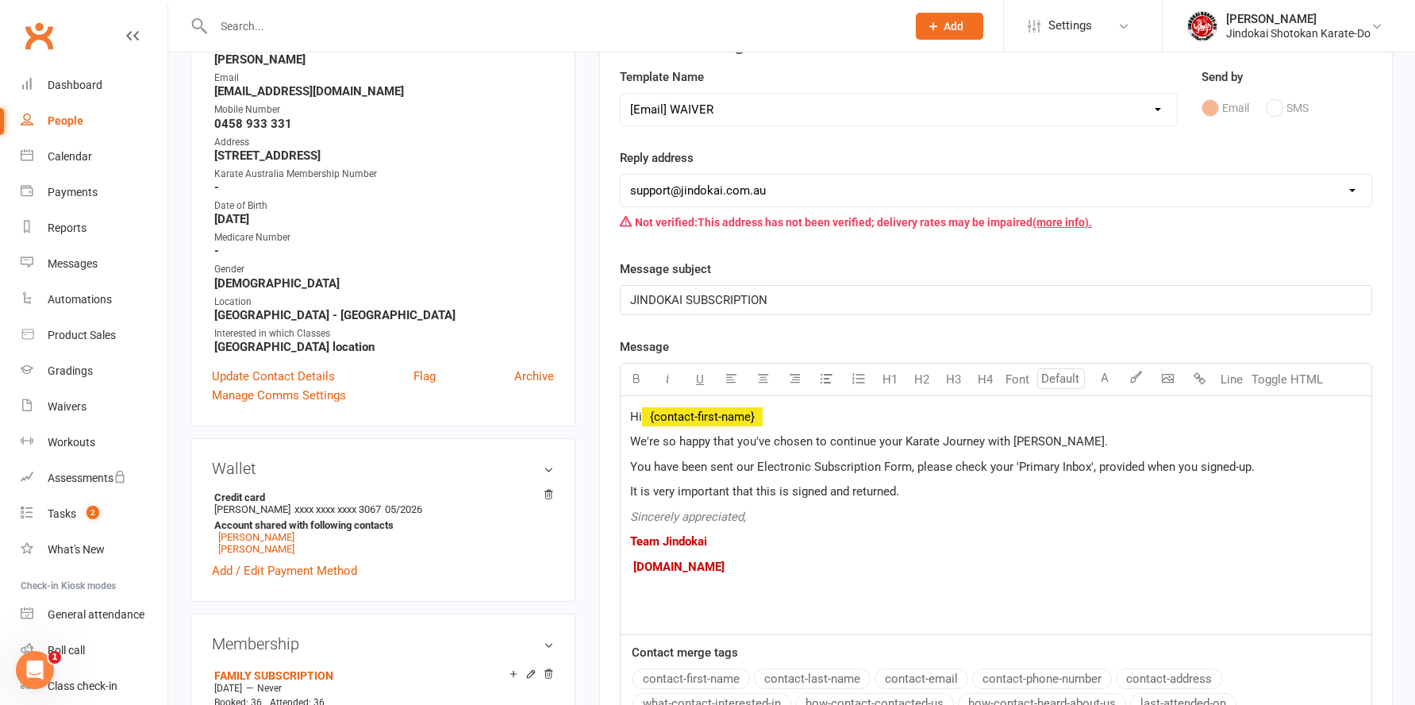
click at [801, 445] on span "We're so happy that you've chosen to continue your Karate Journey with [PERSON_…" at bounding box center [869, 441] width 478 height 14
drag, startPoint x: 632, startPoint y: 445, endPoint x: 1061, endPoint y: 441, distance: 429.5
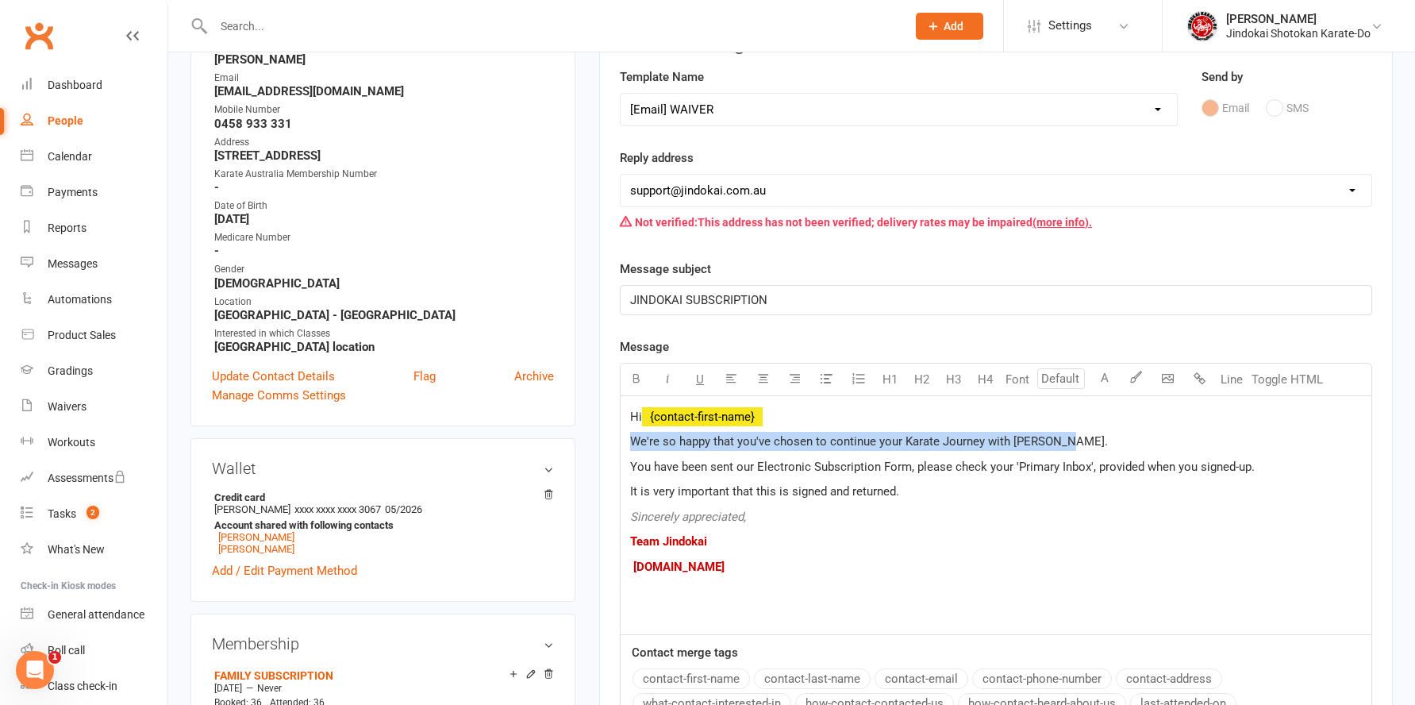
click at [1061, 441] on p "We're so happy that you've chosen to continue your Karate Journey with [PERSON_…" at bounding box center [996, 441] width 732 height 19
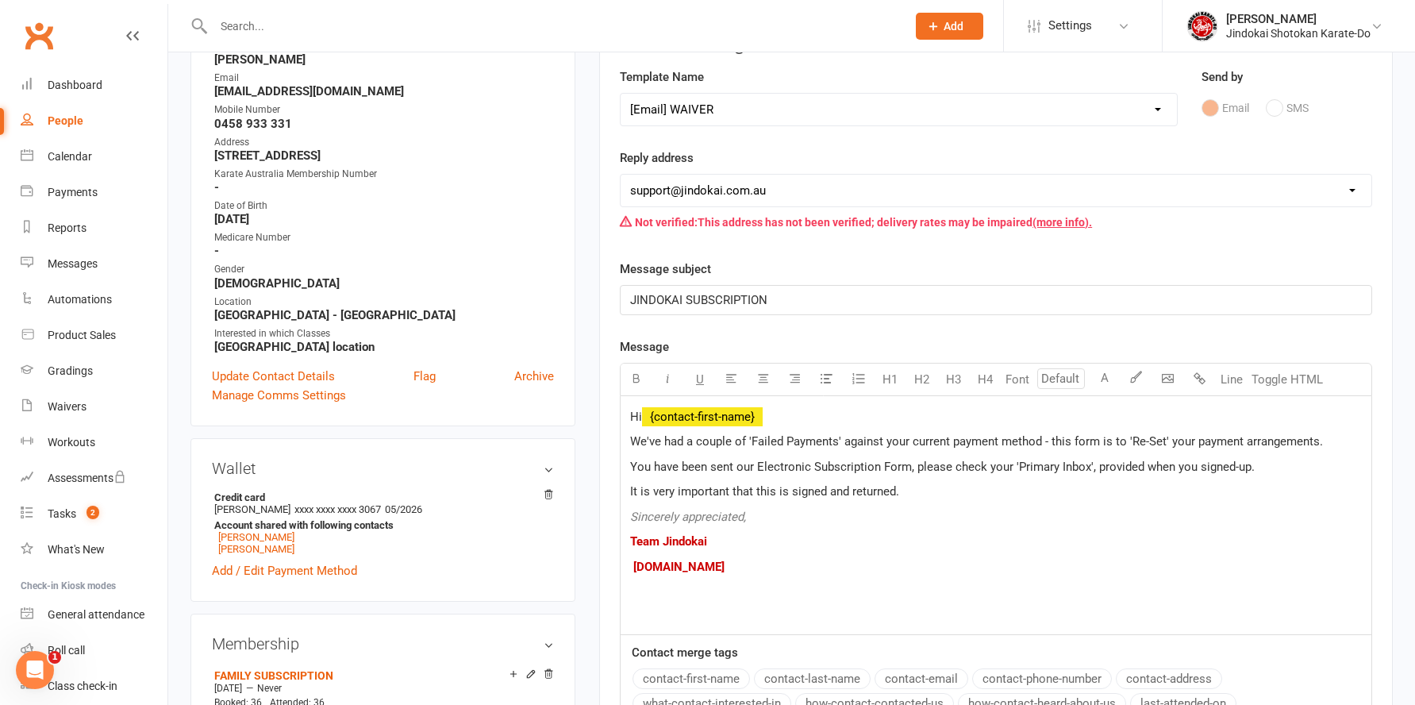
click at [906, 541] on p "Team Jindokai" at bounding box center [996, 541] width 732 height 19
drag, startPoint x: 755, startPoint y: 437, endPoint x: 784, endPoint y: 442, distance: 29.1
click at [784, 442] on span "We've had a couple of 'Failed Payments' against your current payment method - t…" at bounding box center [976, 441] width 693 height 14
drag, startPoint x: 752, startPoint y: 437, endPoint x: 837, endPoint y: 439, distance: 85.0
click at [837, 439] on span "We've had a couple of 'Failed Payments' against your current payment method - t…" at bounding box center [976, 441] width 693 height 14
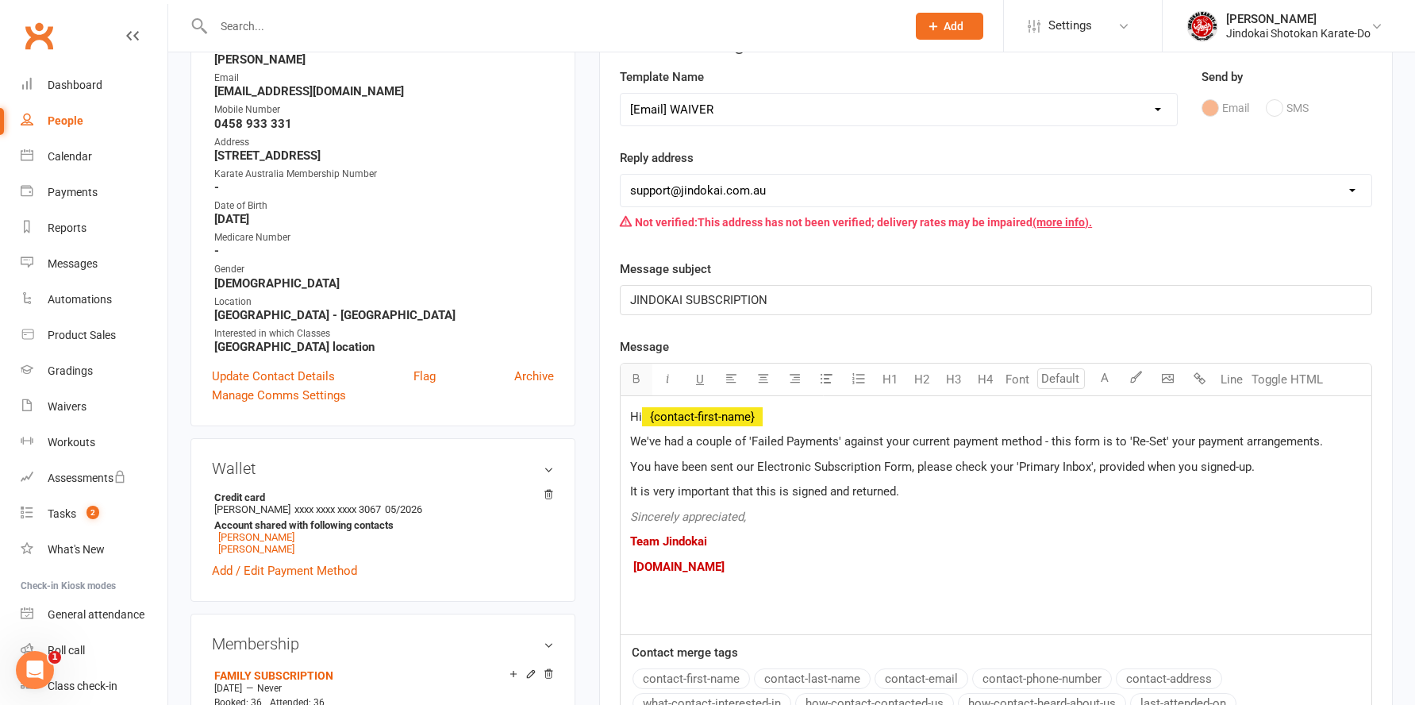
click at [641, 375] on icon "button" at bounding box center [636, 378] width 12 height 12
drag, startPoint x: 1130, startPoint y: 441, endPoint x: 1163, endPoint y: 441, distance: 32.5
click at [1163, 441] on span "' against your current payment method - this form is to 'Re-Set' your payment a…" at bounding box center [1083, 441] width 484 height 14
click at [645, 378] on button "button" at bounding box center [637, 380] width 32 height 32
click at [1172, 535] on p "Team Jindokai" at bounding box center [996, 541] width 732 height 19
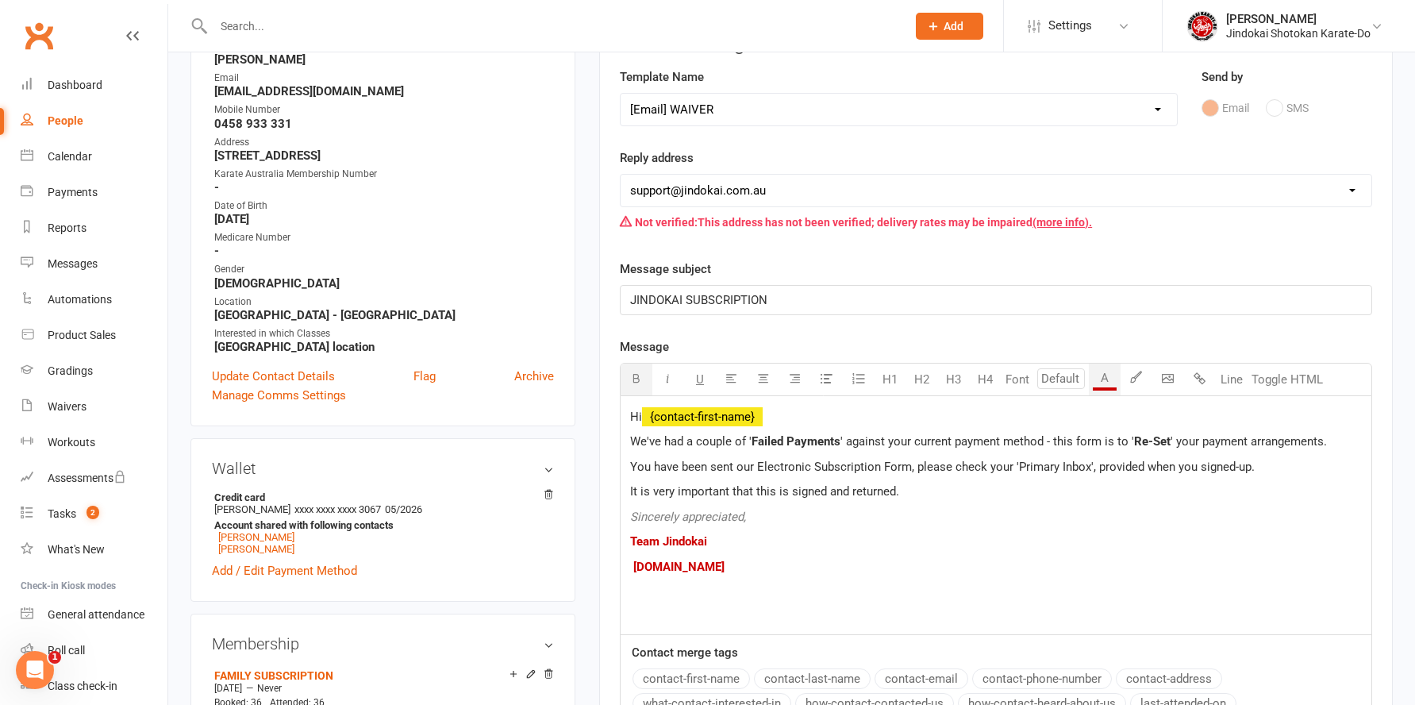
click at [859, 522] on p "Sincerely appreciated," at bounding box center [996, 516] width 732 height 19
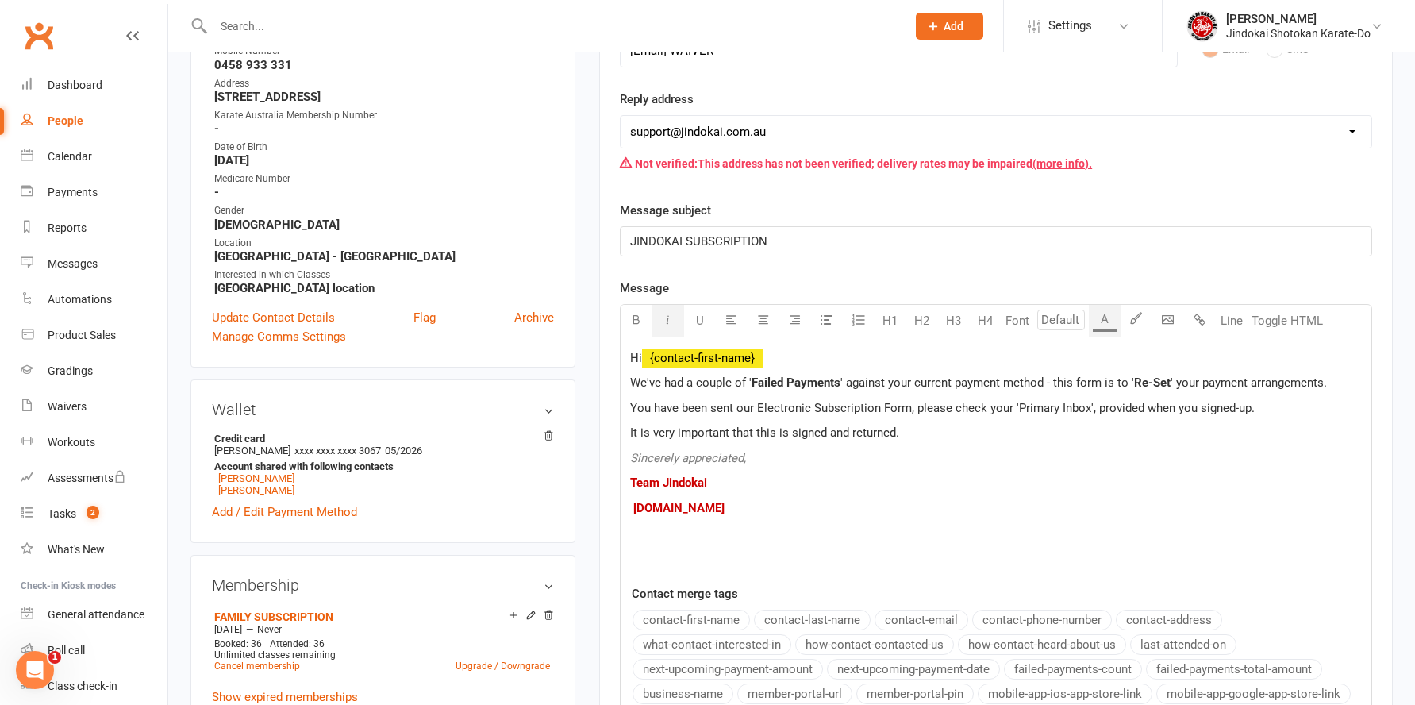
scroll to position [556, 0]
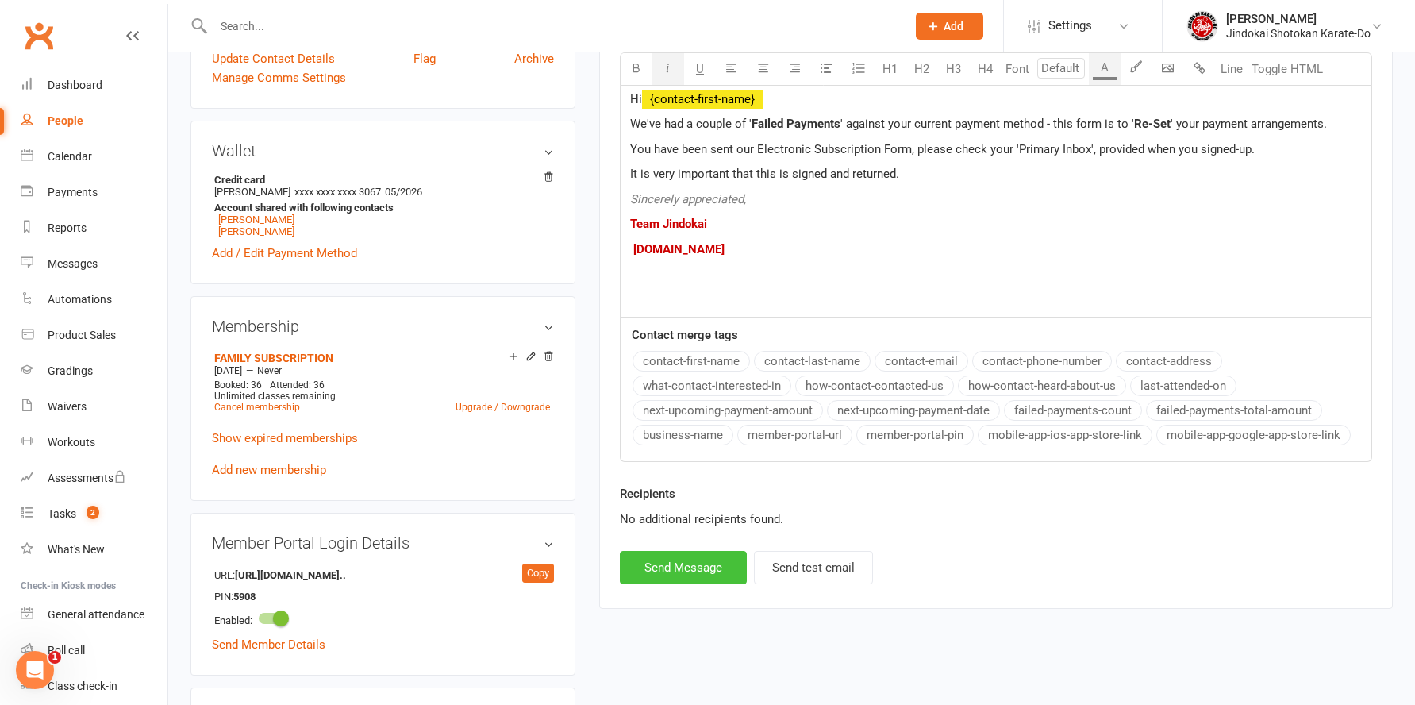
click at [665, 560] on button "Send Message" at bounding box center [683, 567] width 127 height 33
select select
